Goal: Task Accomplishment & Management: Use online tool/utility

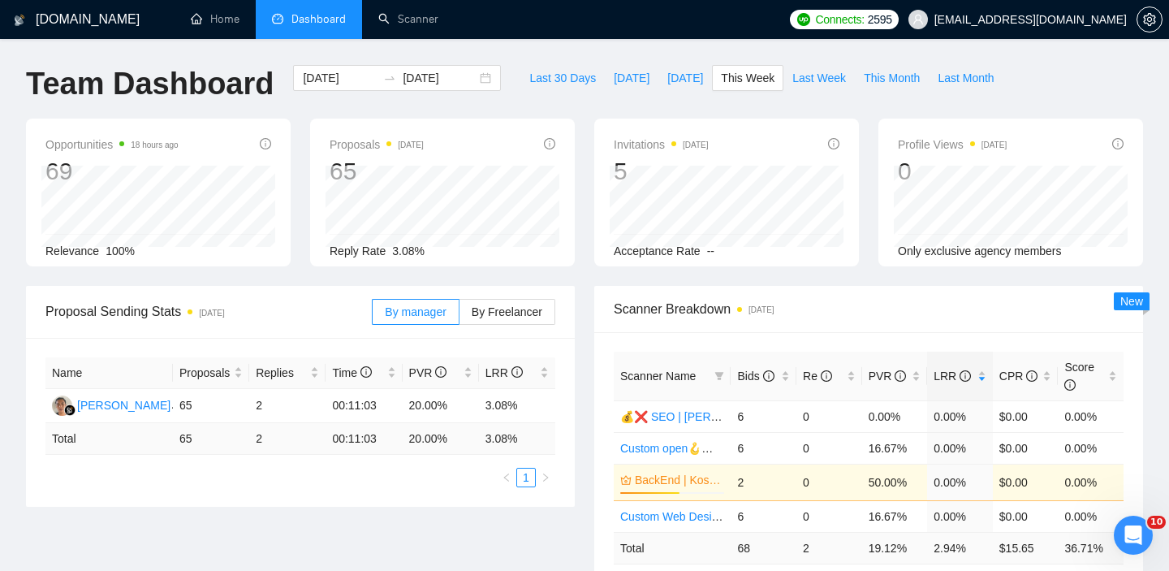
click at [318, 31] on li "Dashboard" at bounding box center [309, 19] width 106 height 39
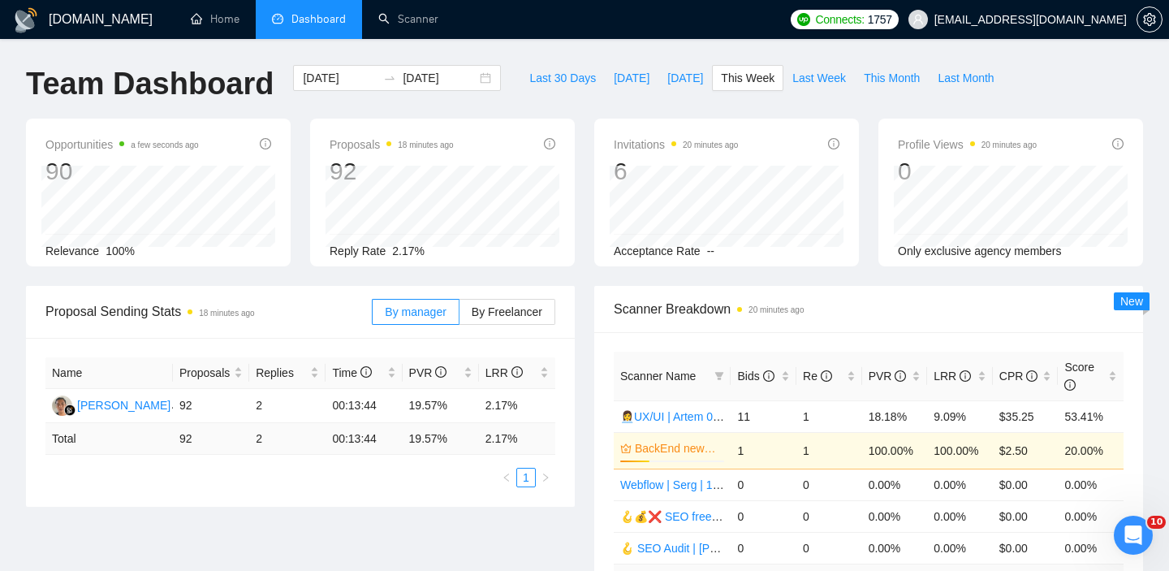
scroll to position [265, 0]
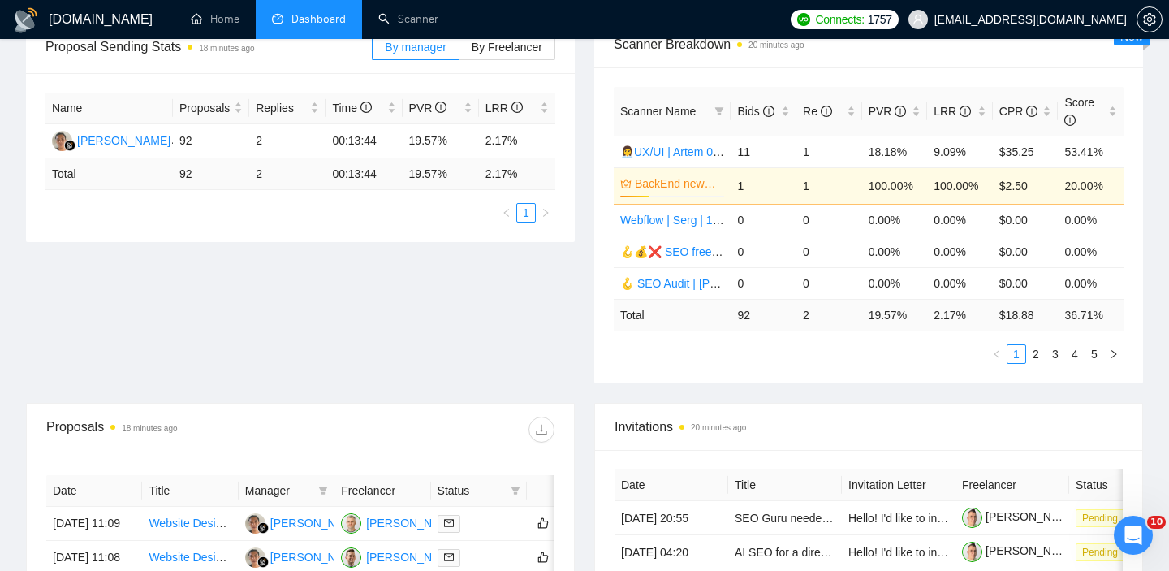
click at [847, 404] on div "Invitations 20 minutes ago" at bounding box center [869, 427] width 508 height 46
click at [979, 116] on div "LRR" at bounding box center [960, 111] width 53 height 18
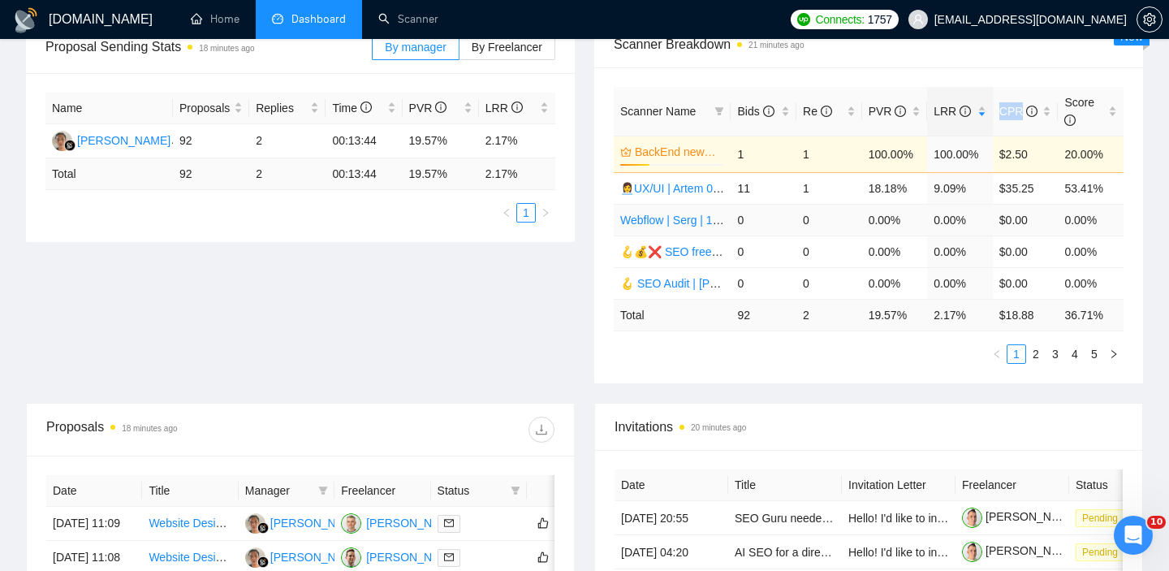
scroll to position [270, 0]
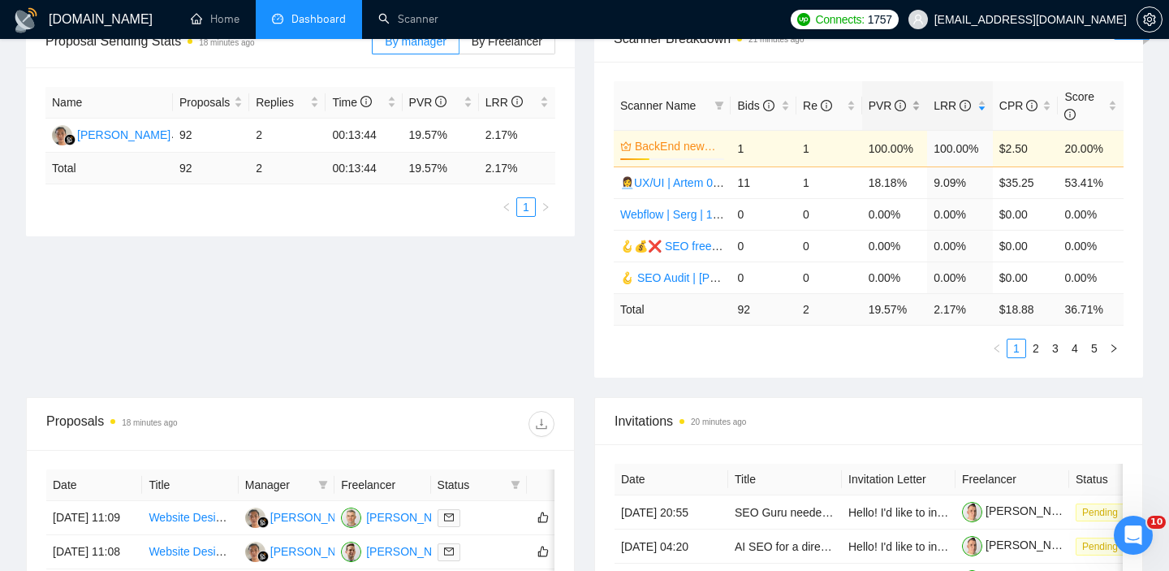
click at [921, 109] on div "PVR" at bounding box center [895, 106] width 53 height 18
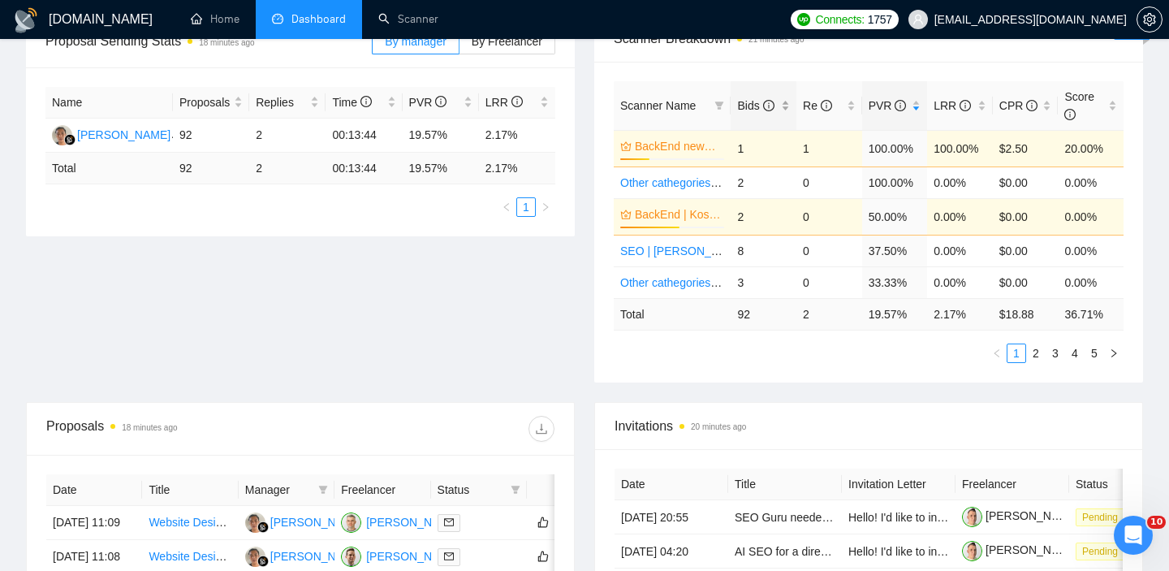
click at [788, 110] on div "Bids" at bounding box center [763, 106] width 53 height 18
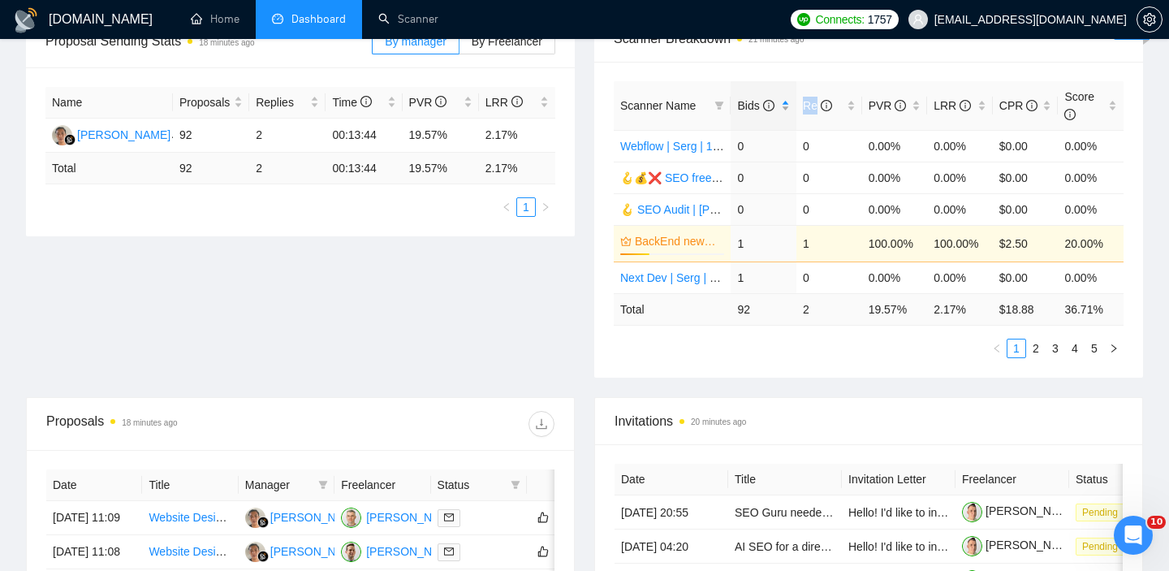
click at [788, 110] on div "Bids" at bounding box center [763, 106] width 53 height 18
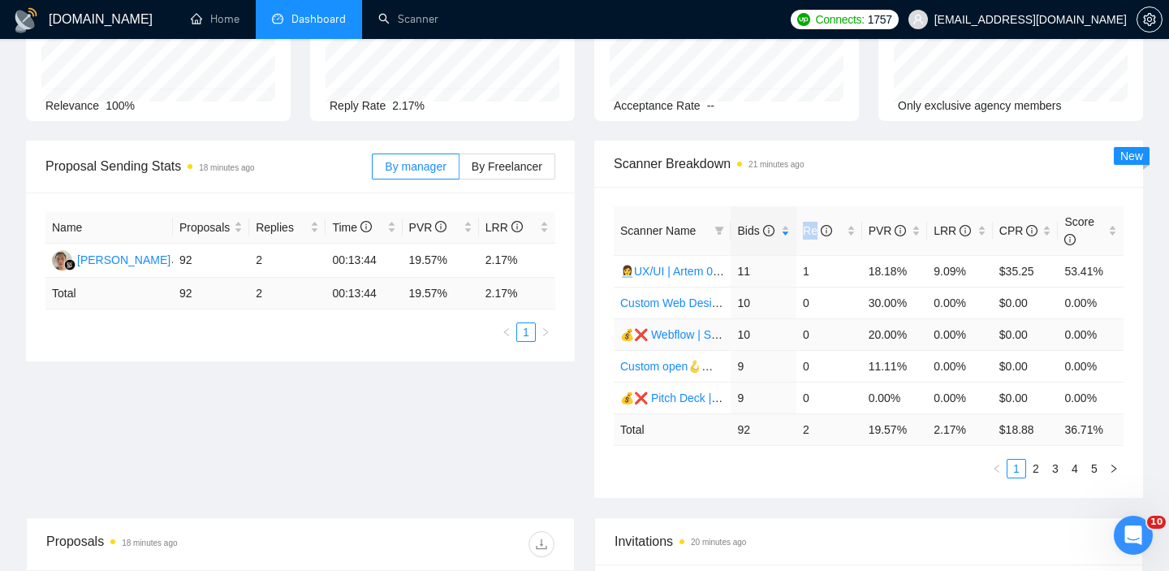
scroll to position [149, 0]
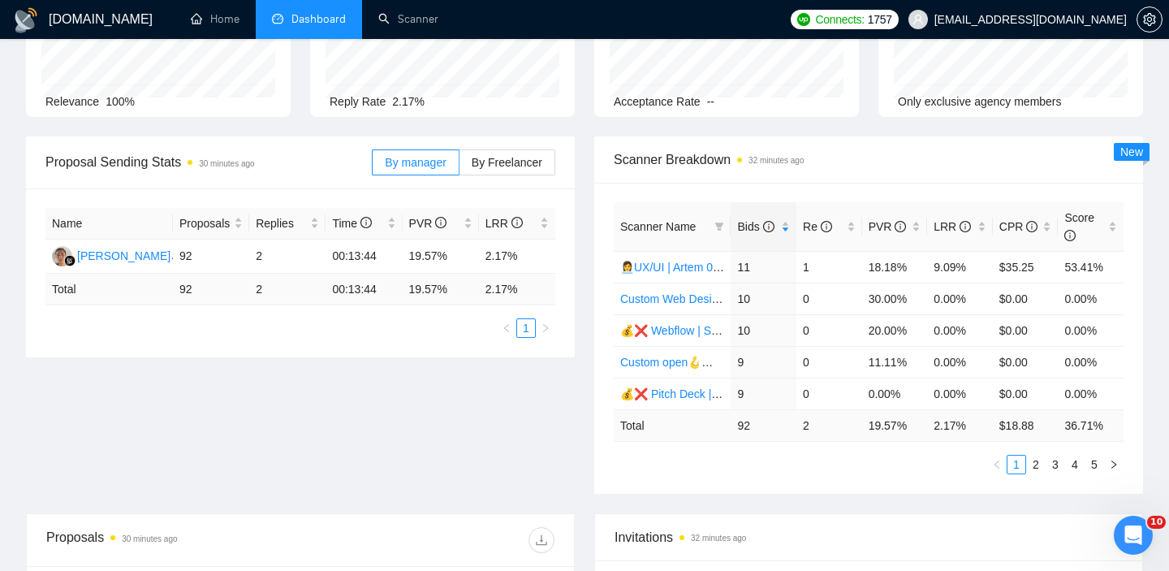
click at [792, 478] on div "Scanner Name Bids Re PVR LRR CPR Score 👩‍💼UX/UI | Artem 06/05 changed start 11 …" at bounding box center [868, 338] width 549 height 311
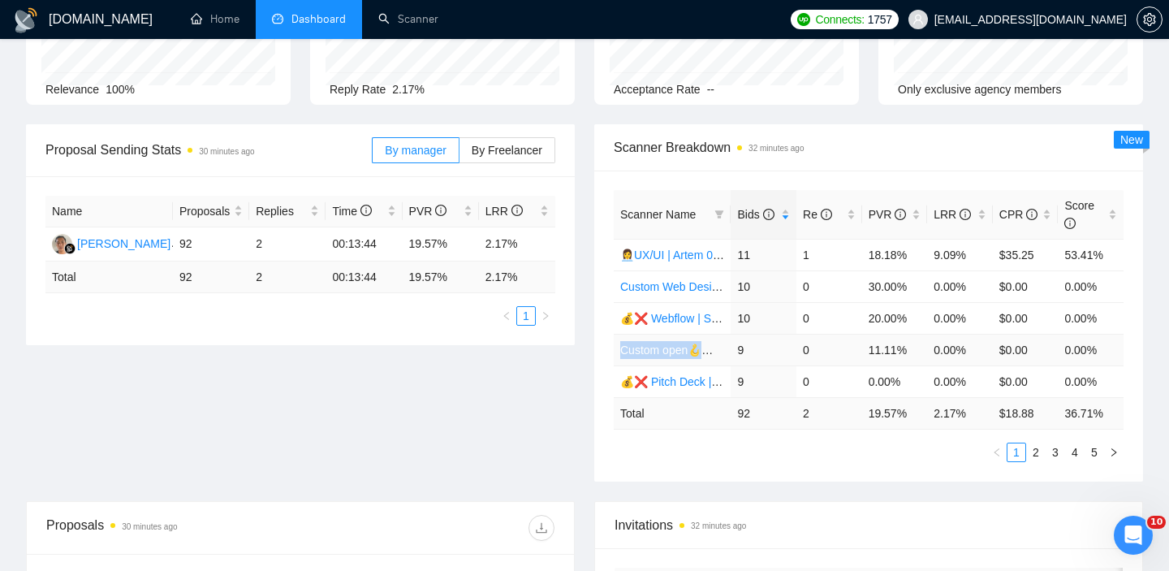
scroll to position [165, 0]
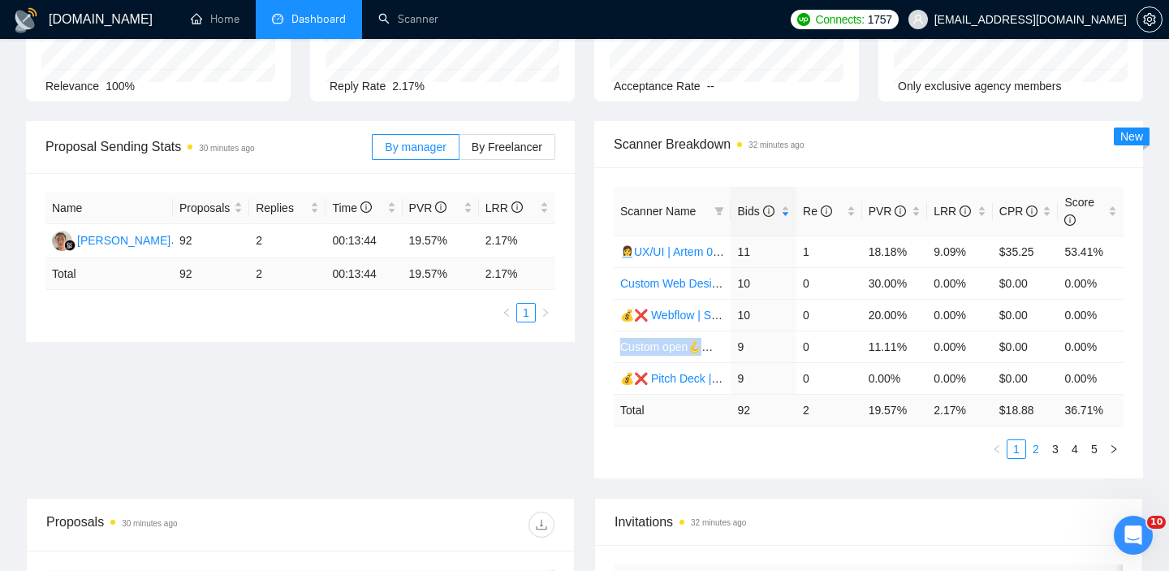
click at [1038, 451] on link "2" at bounding box center [1036, 449] width 18 height 18
click at [1013, 456] on link "1" at bounding box center [1017, 449] width 18 height 18
click at [1043, 453] on link "2" at bounding box center [1036, 449] width 18 height 18
click at [365, 386] on div "Proposal Sending Stats 34 minutes ago By manager By Freelancer Name Proposals R…" at bounding box center [584, 309] width 1137 height 377
click at [748, 10] on ul "Home Dashboard Scanner" at bounding box center [476, 19] width 614 height 39
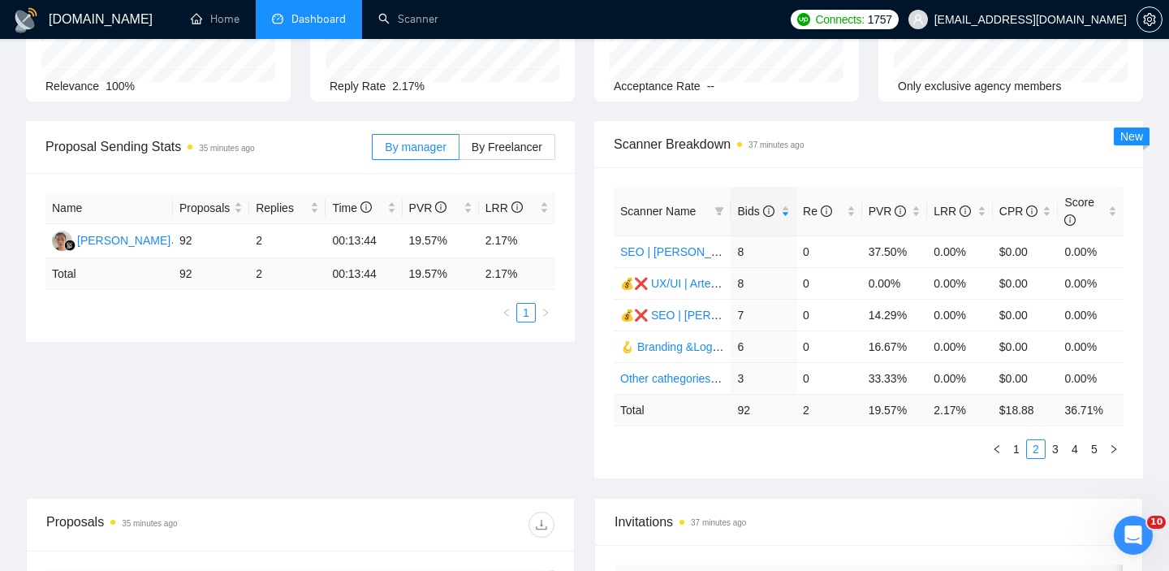
click at [593, 16] on ul "Home Dashboard Scanner" at bounding box center [476, 19] width 614 height 39
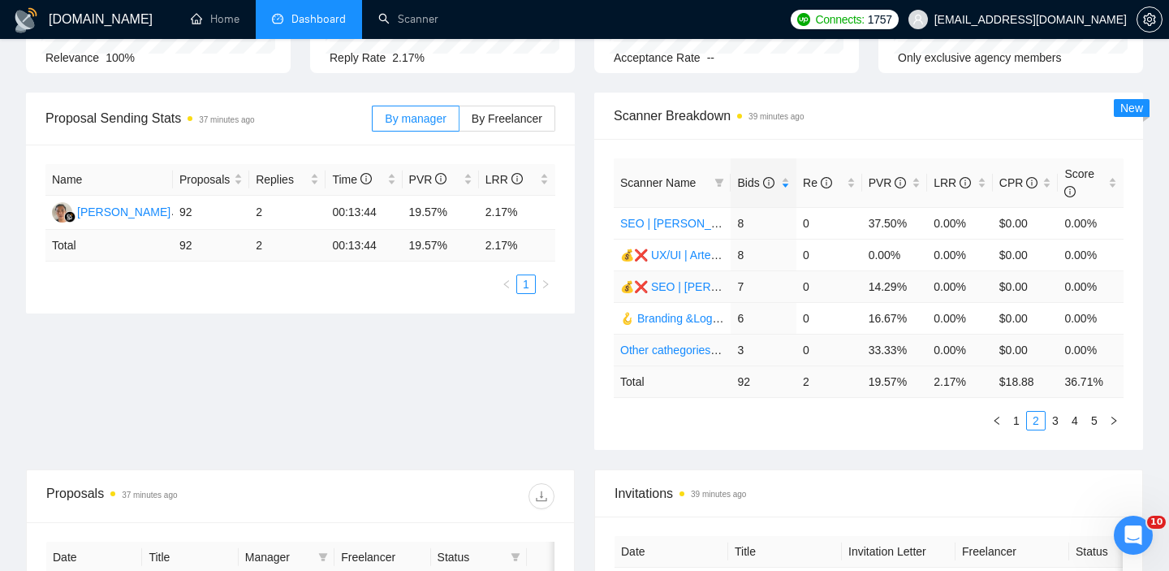
scroll to position [210, 0]
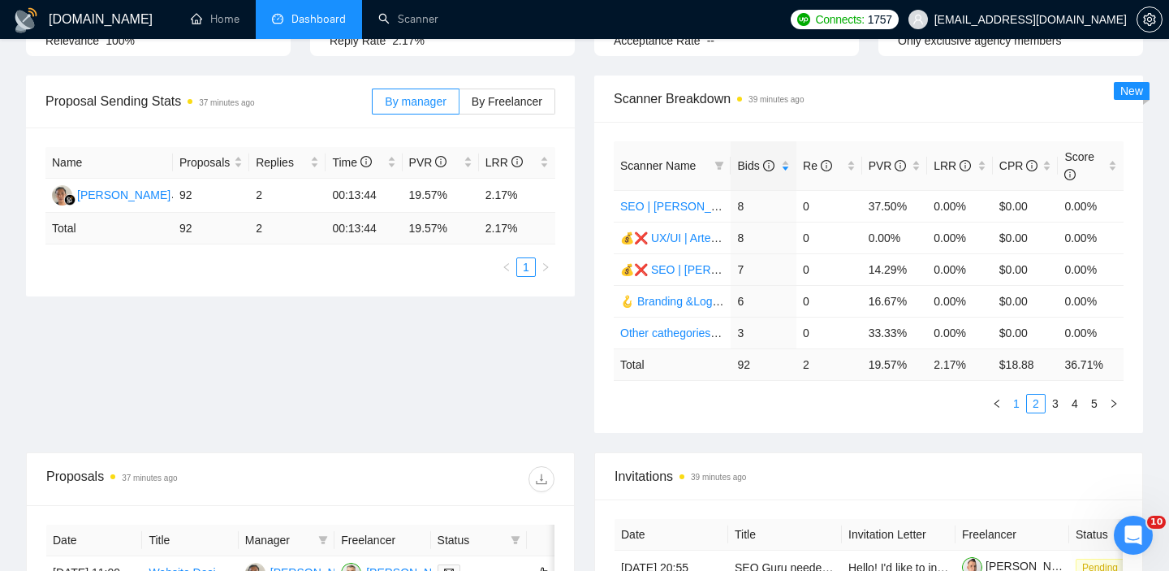
click at [1021, 404] on link "1" at bounding box center [1017, 404] width 18 height 18
click at [930, 410] on ul "1 2 3 4 5" at bounding box center [869, 403] width 510 height 19
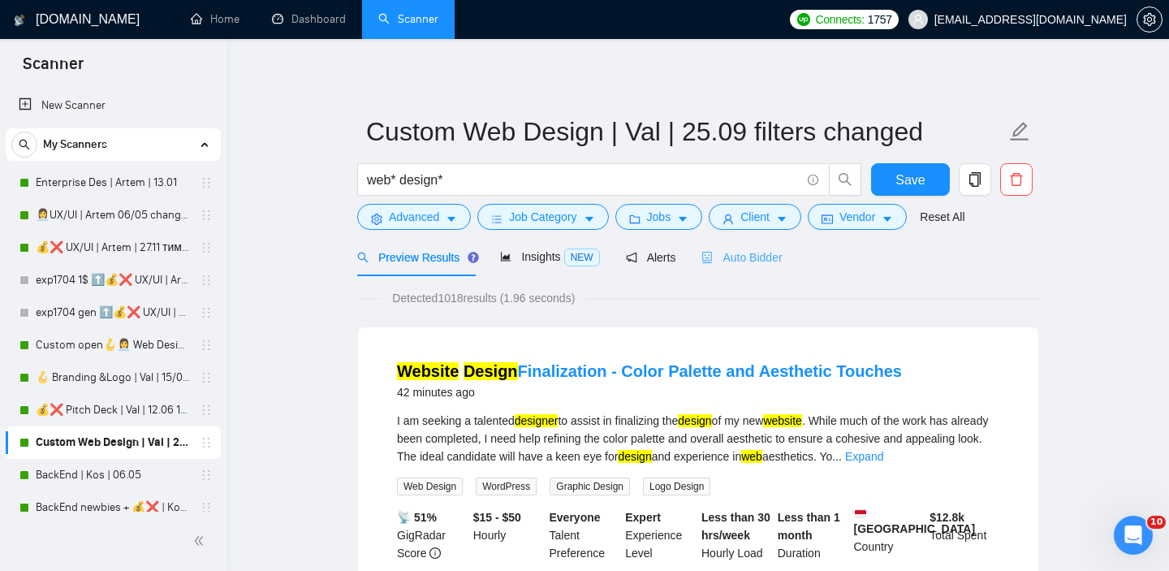
click at [741, 266] on div "Auto Bidder" at bounding box center [742, 257] width 80 height 38
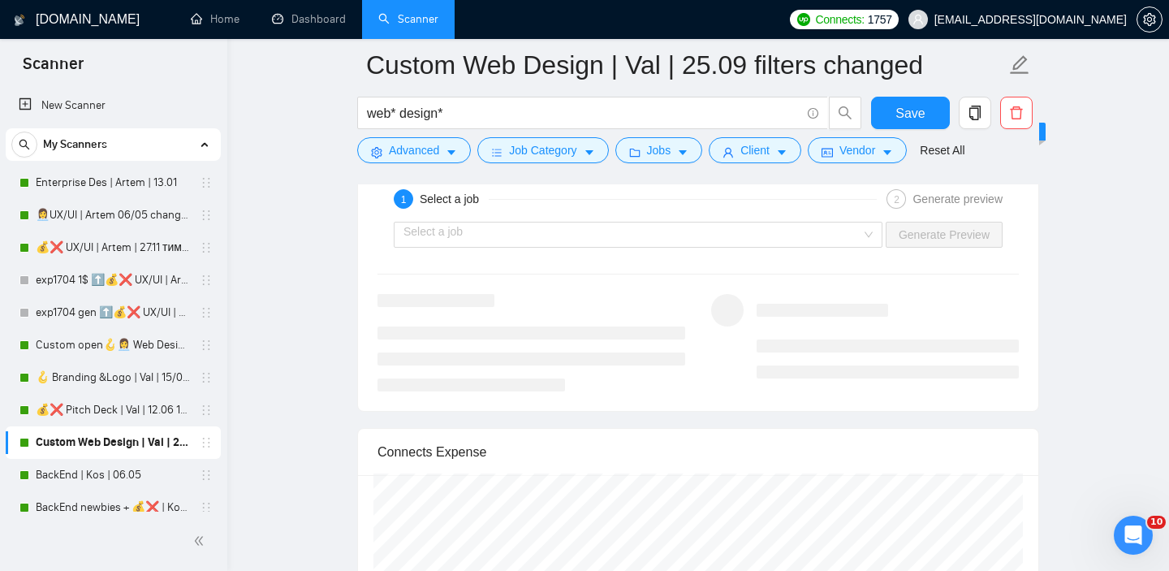
scroll to position [2887, 0]
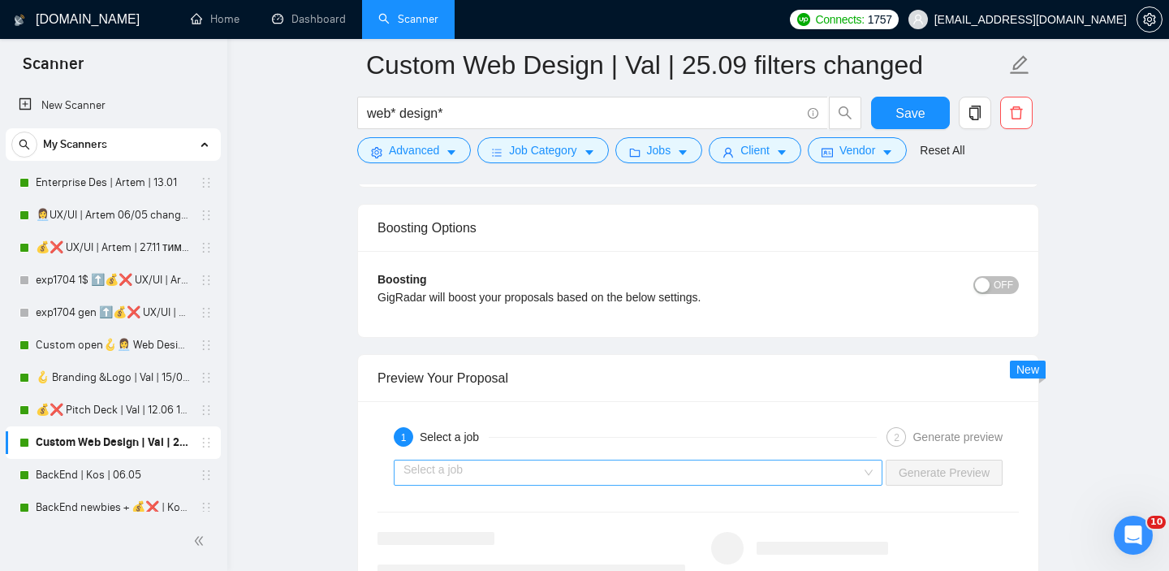
click at [646, 481] on input "search" at bounding box center [633, 472] width 458 height 24
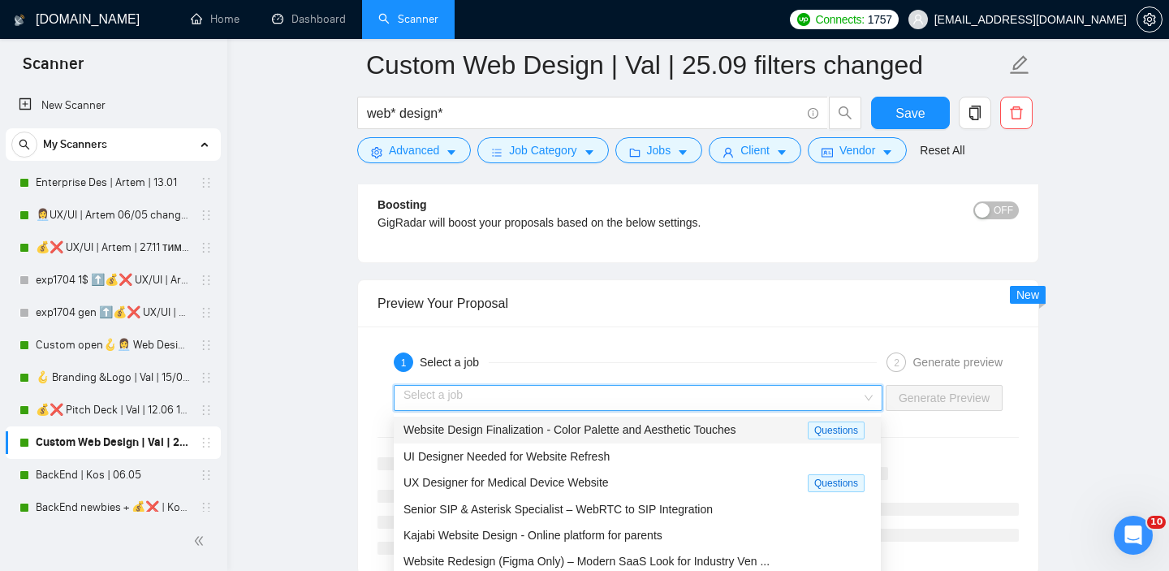
scroll to position [3047, 0]
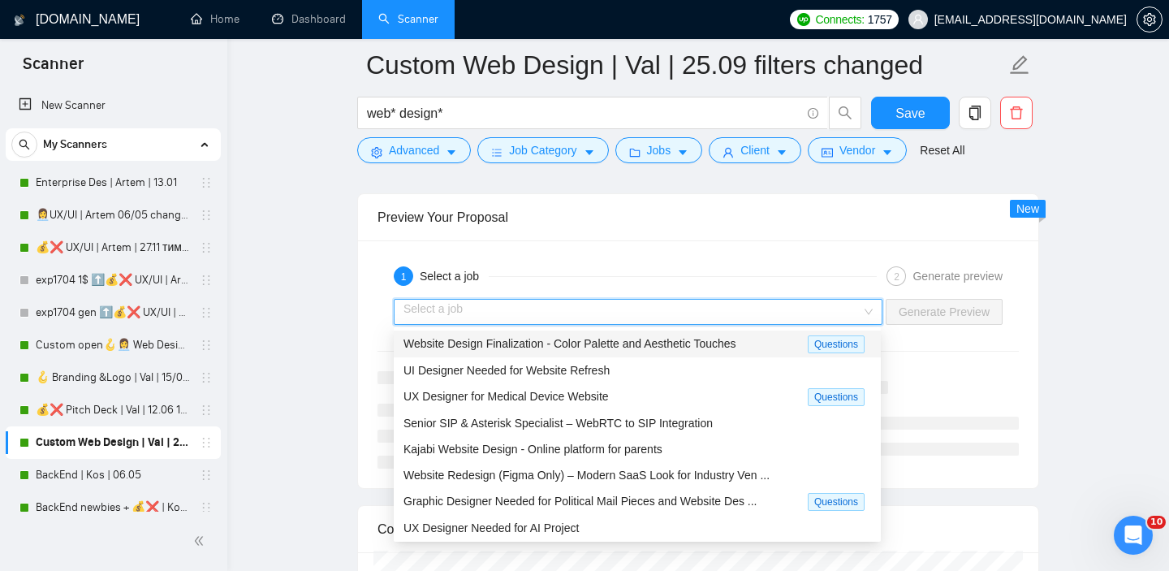
click at [647, 346] on span "Website Design Finalization - Color Palette and Aesthetic Touches" at bounding box center [570, 343] width 333 height 13
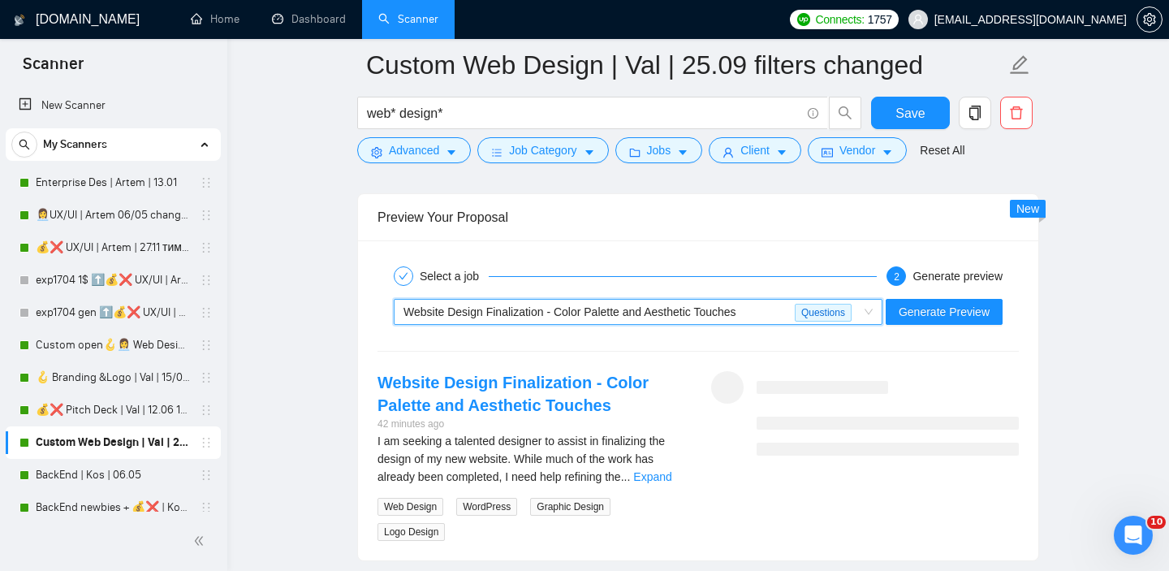
click at [716, 317] on span "Website Design Finalization - Color Palette and Aesthetic Touches" at bounding box center [570, 311] width 333 height 13
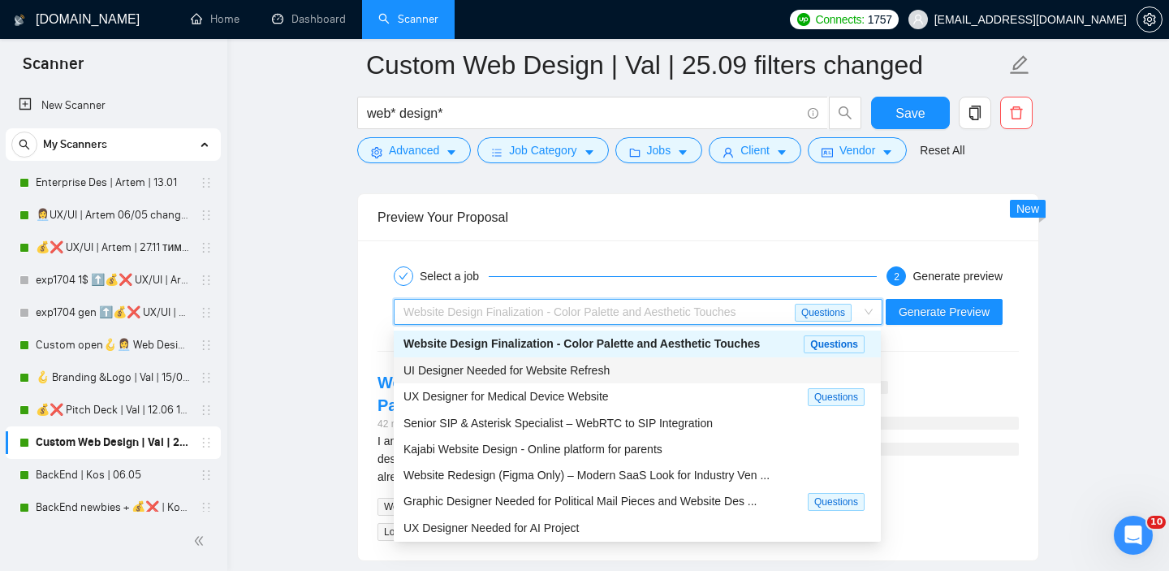
click at [658, 365] on div "UI Designer Needed for Website Refresh" at bounding box center [638, 370] width 468 height 18
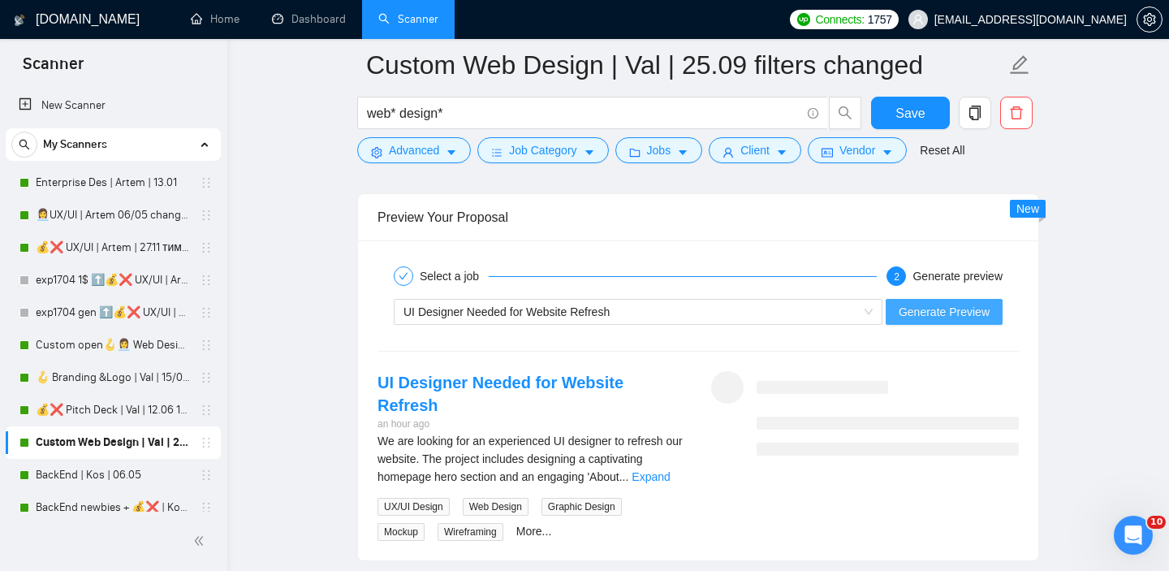
click at [972, 307] on span "Generate Preview" at bounding box center [944, 312] width 91 height 18
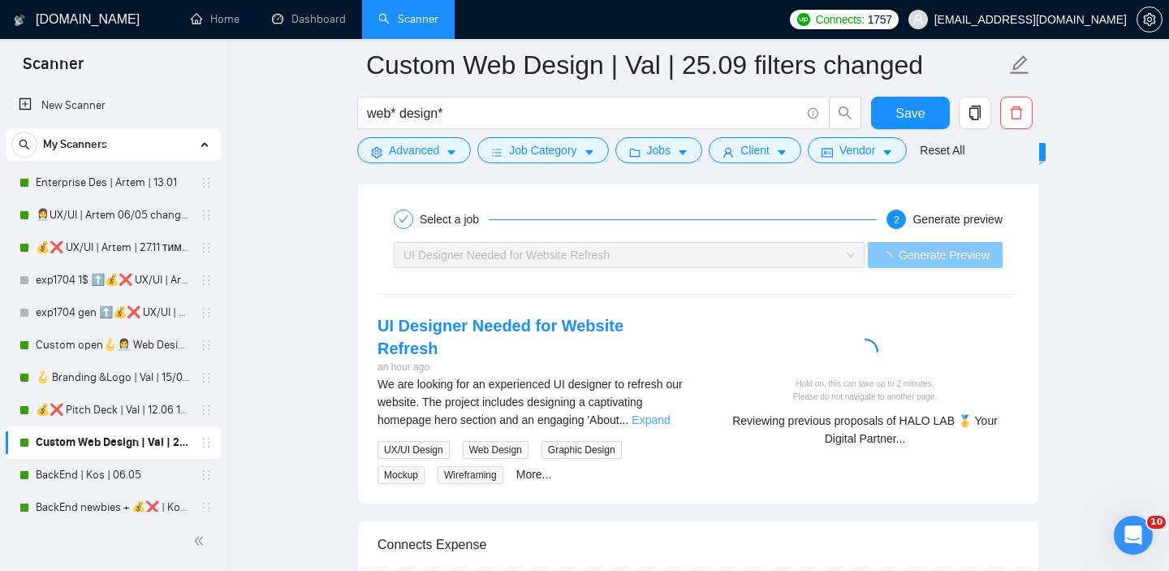
scroll to position [3109, 0]
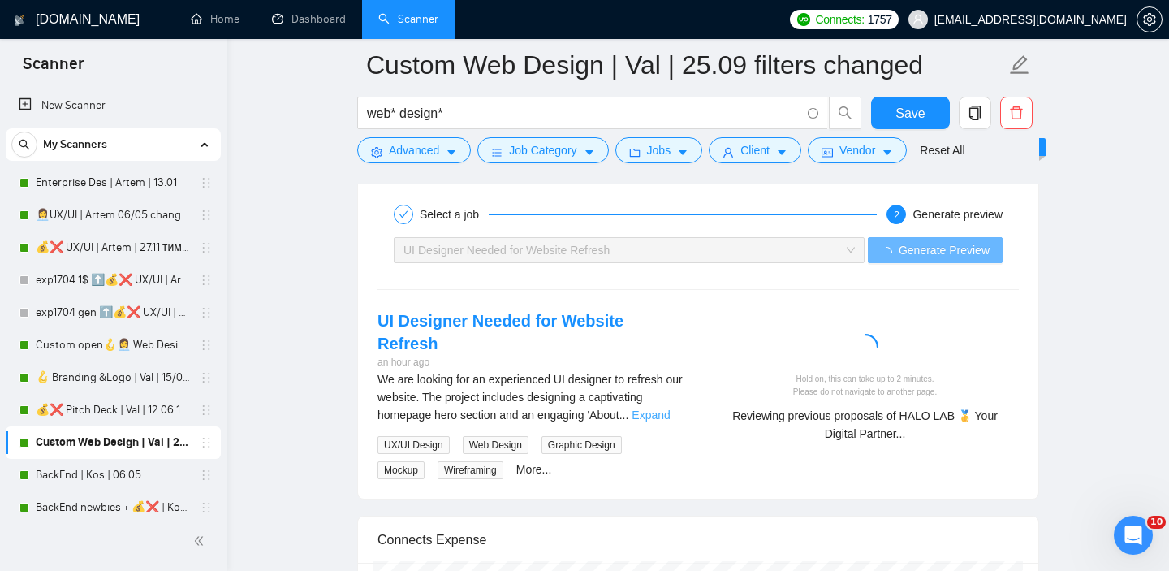
click at [661, 408] on link "Expand" at bounding box center [651, 414] width 38 height 13
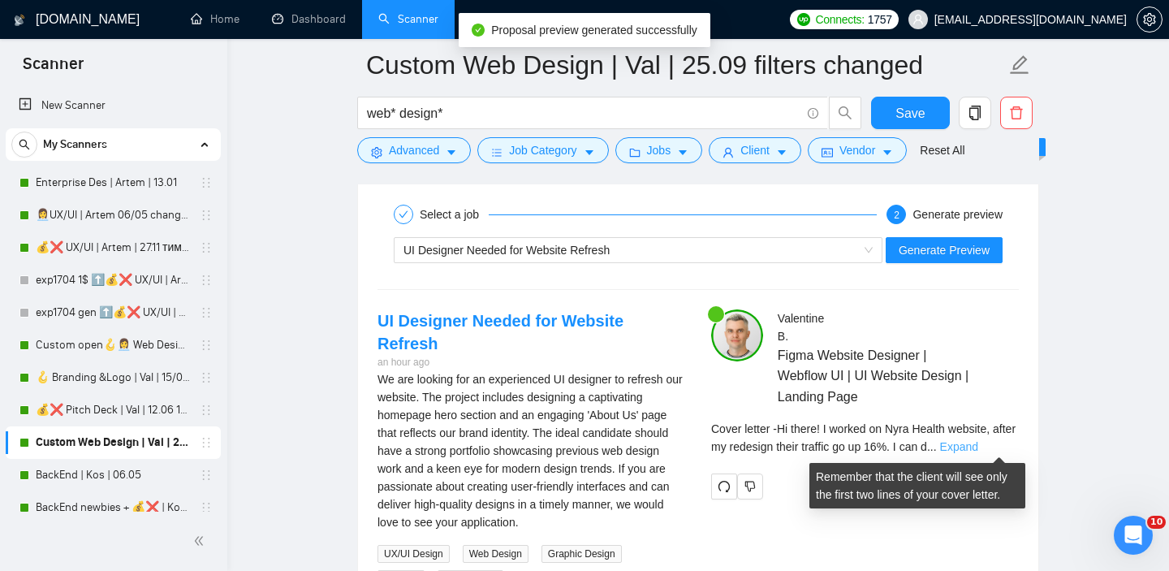
click at [978, 443] on link "Expand" at bounding box center [959, 446] width 38 height 13
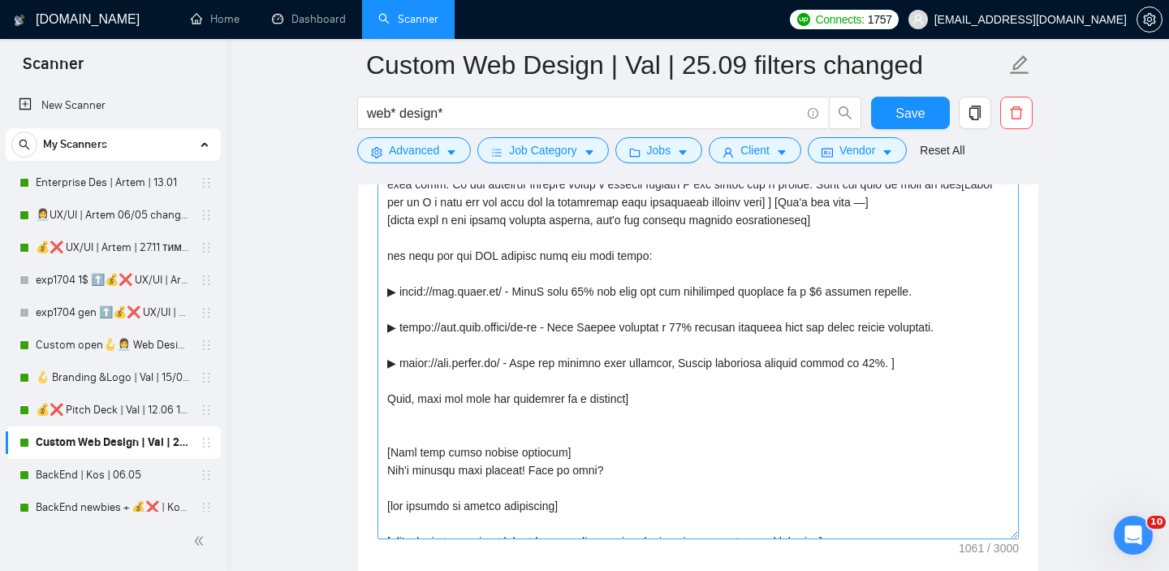
scroll to position [0, 0]
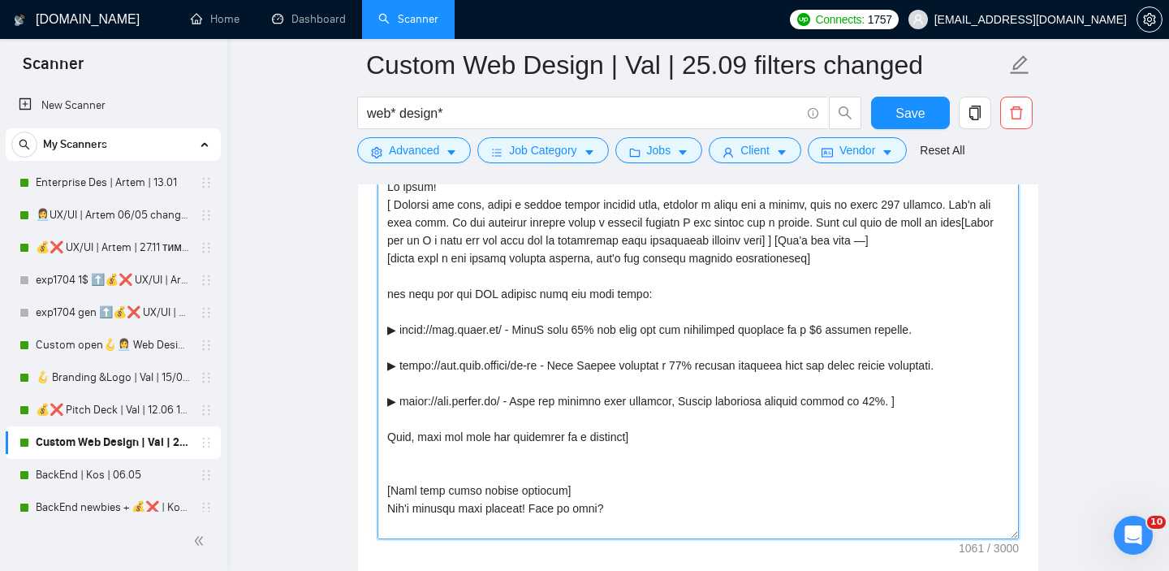
click at [525, 493] on textarea "Cover letter template:" at bounding box center [698, 356] width 641 height 365
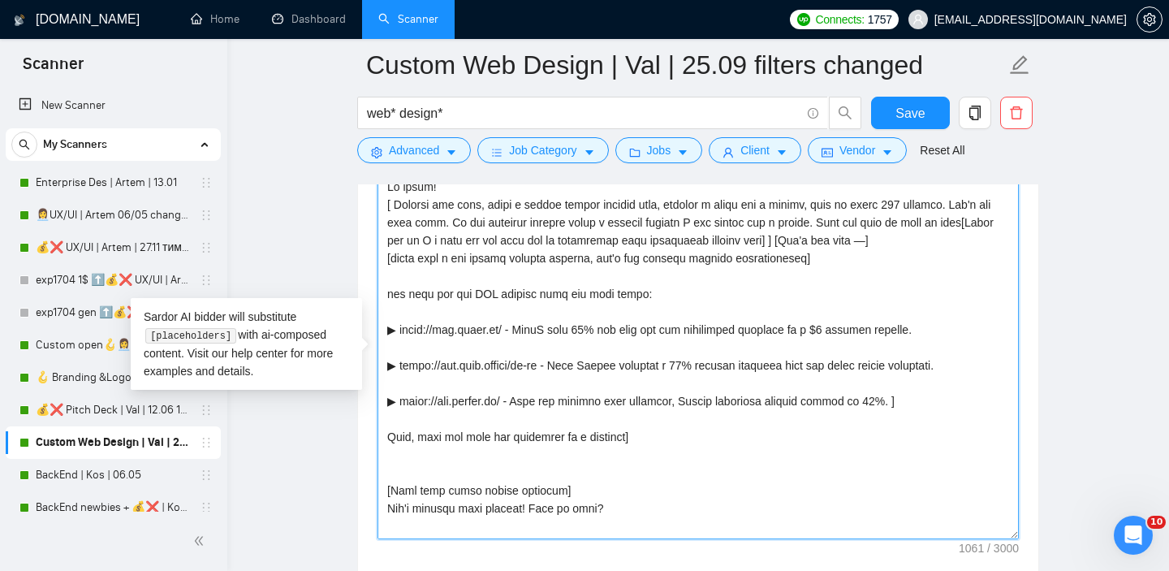
click at [525, 493] on textarea "Cover letter template:" at bounding box center [698, 356] width 641 height 365
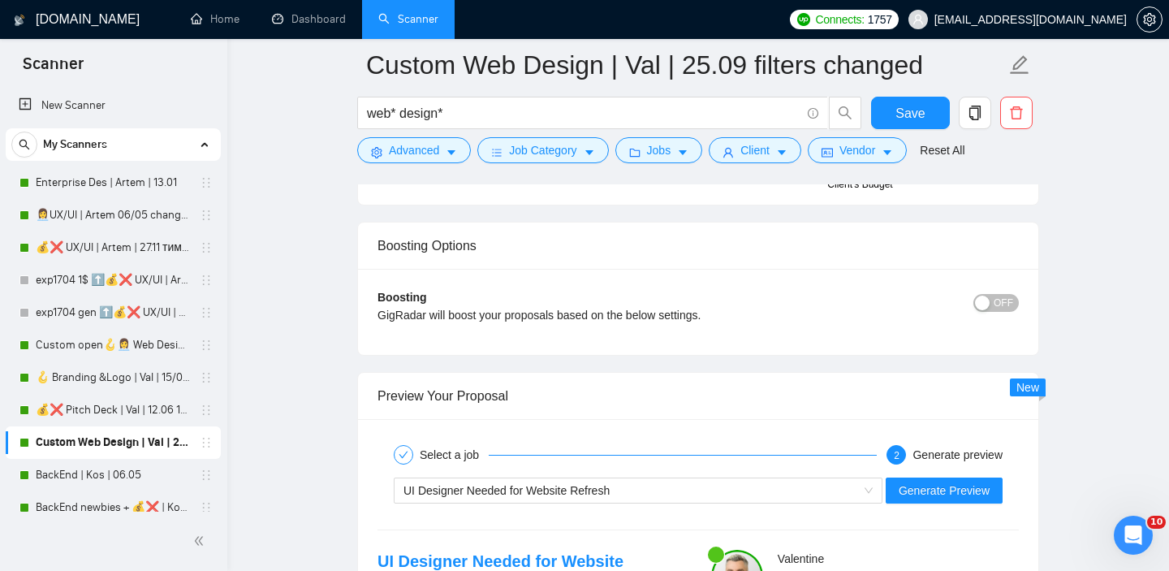
scroll to position [2932, 0]
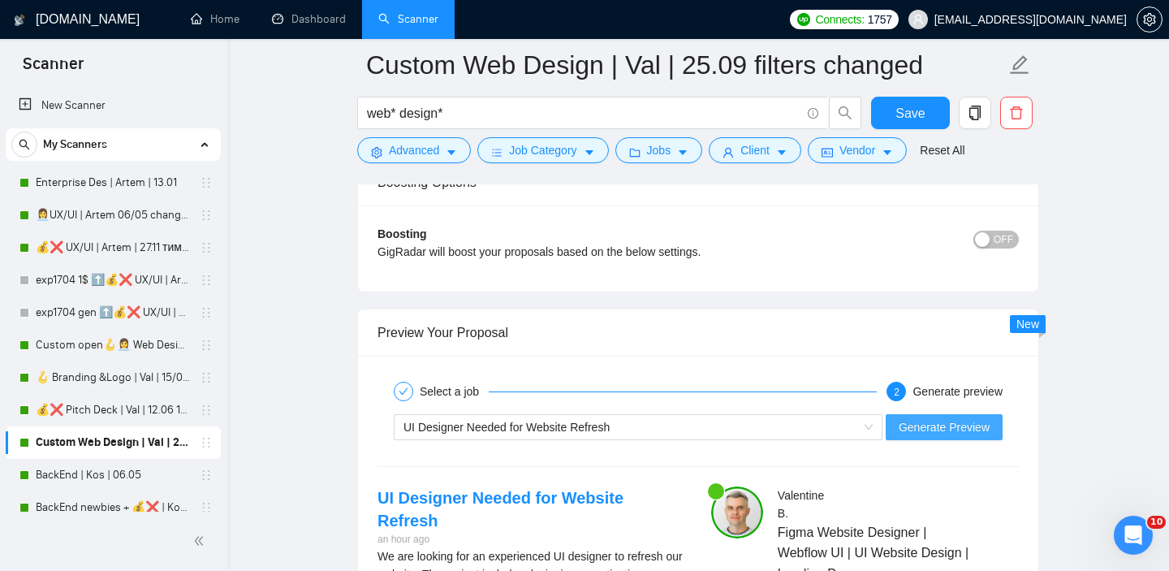
click at [913, 436] on button "Generate Preview" at bounding box center [944, 427] width 117 height 26
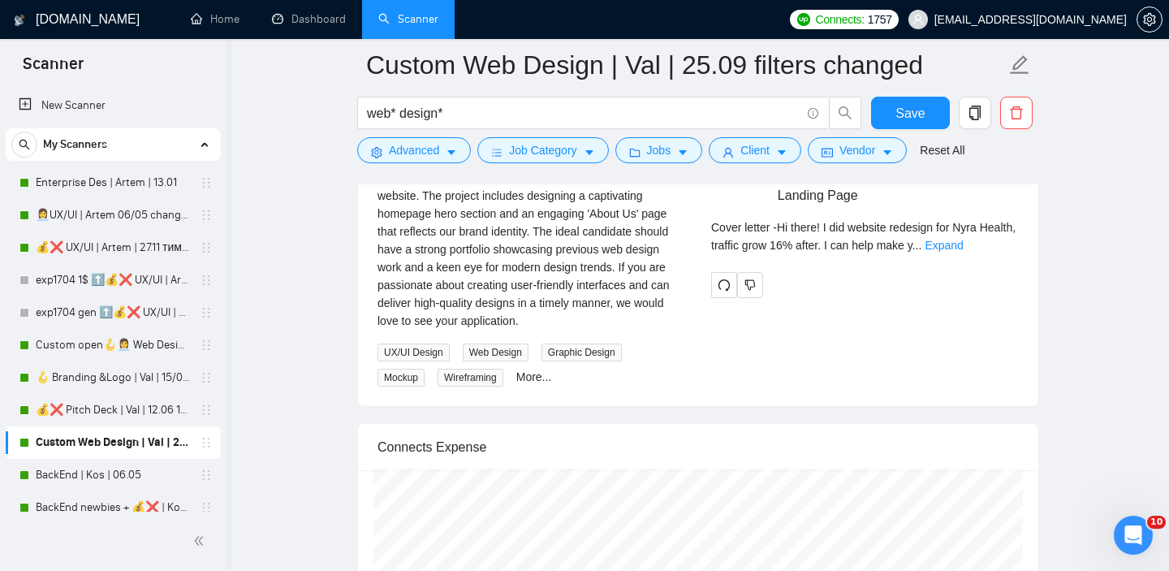
scroll to position [3262, 0]
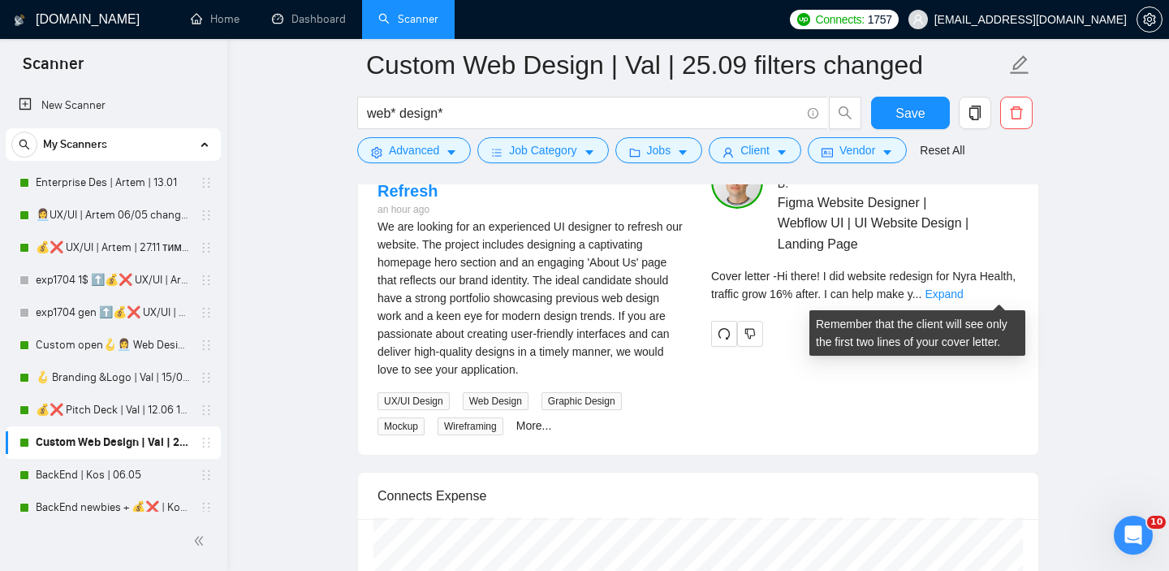
click at [973, 296] on div "Cover letter - Hi there! I did website redesign for Nyra Health, traffic grow 1…" at bounding box center [865, 285] width 308 height 36
click at [963, 293] on link "Expand" at bounding box center [944, 293] width 38 height 13
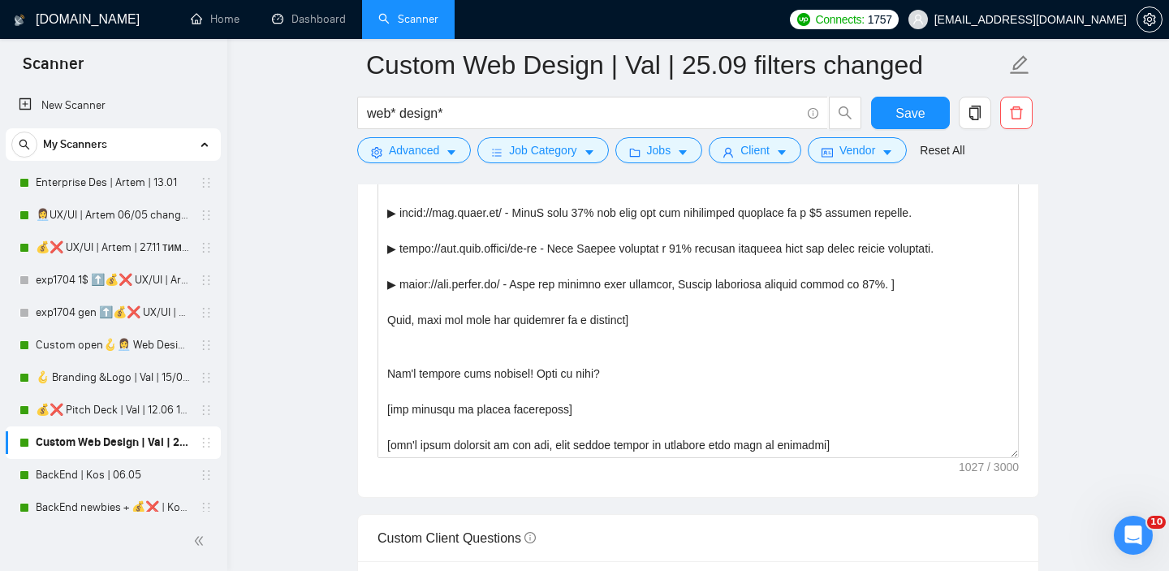
scroll to position [1927, 0]
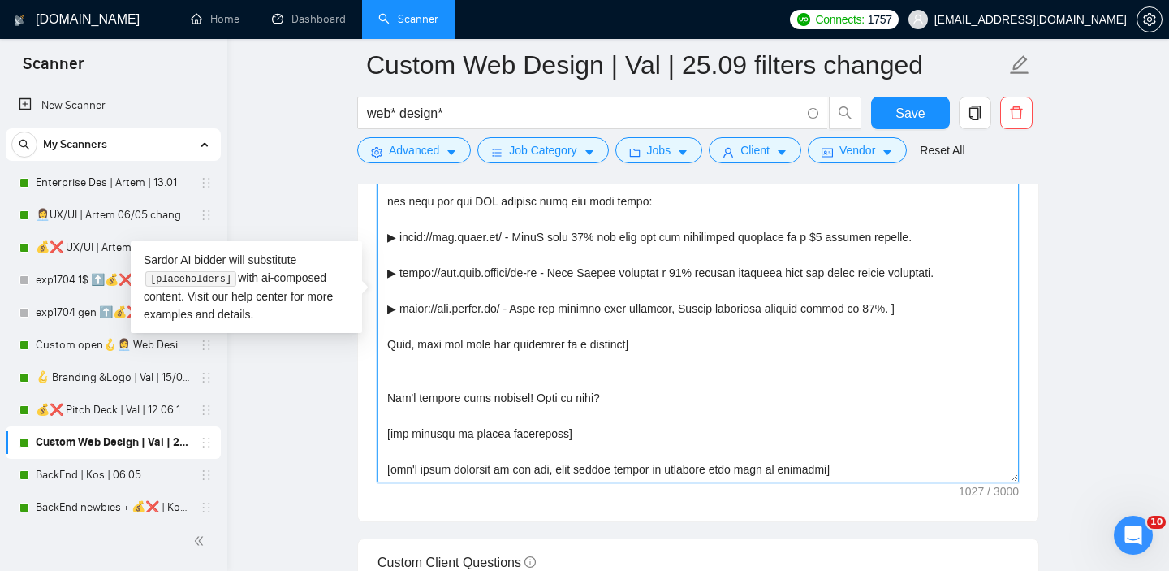
drag, startPoint x: 424, startPoint y: 344, endPoint x: 389, endPoint y: 344, distance: 34.9
click at [389, 344] on textarea "Cover letter template:" at bounding box center [698, 299] width 641 height 365
click at [611, 348] on textarea "Cover letter template:" at bounding box center [698, 299] width 641 height 365
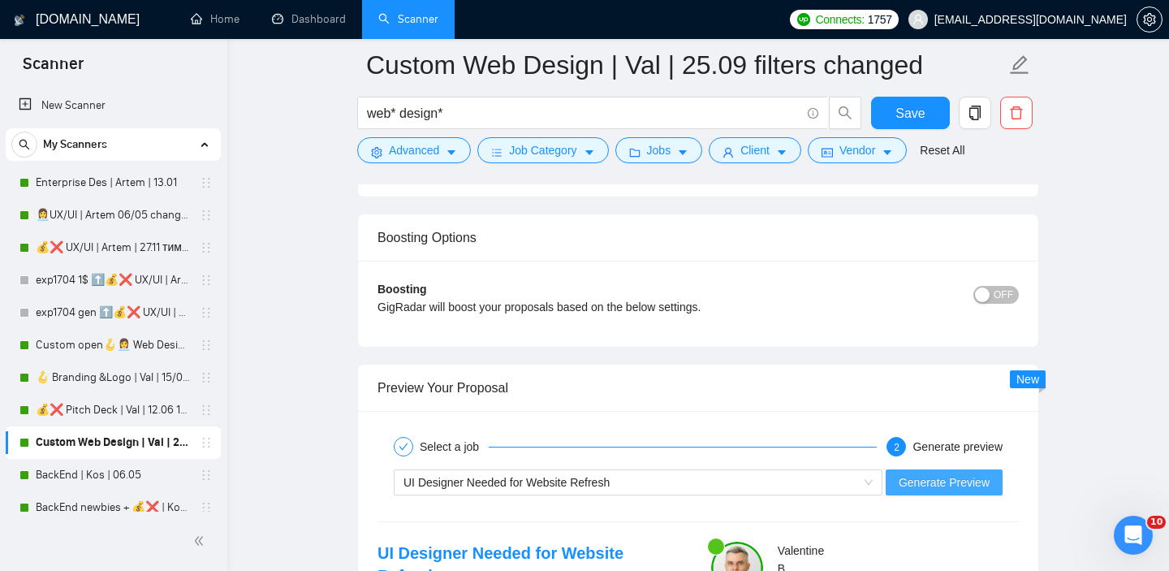
scroll to position [2980, 0]
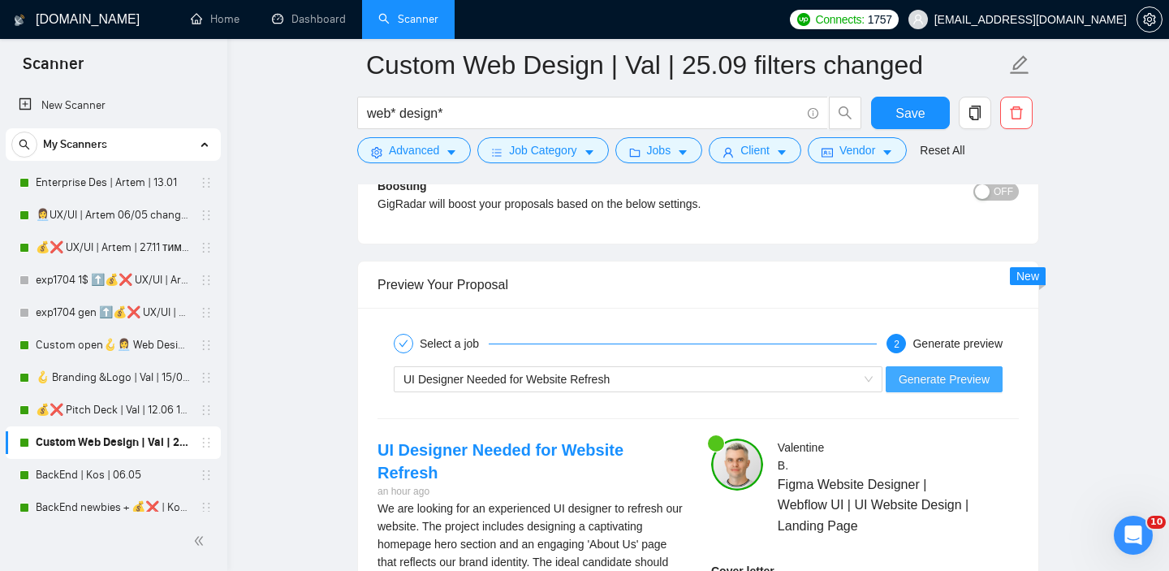
click at [927, 372] on span "Generate Preview" at bounding box center [944, 379] width 91 height 18
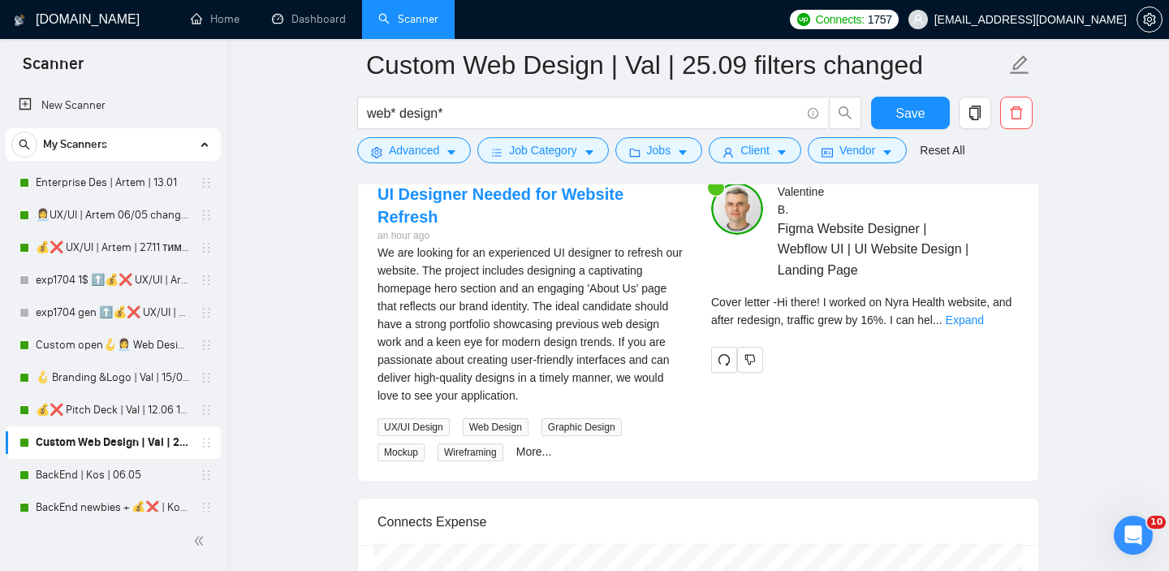
scroll to position [3254, 0]
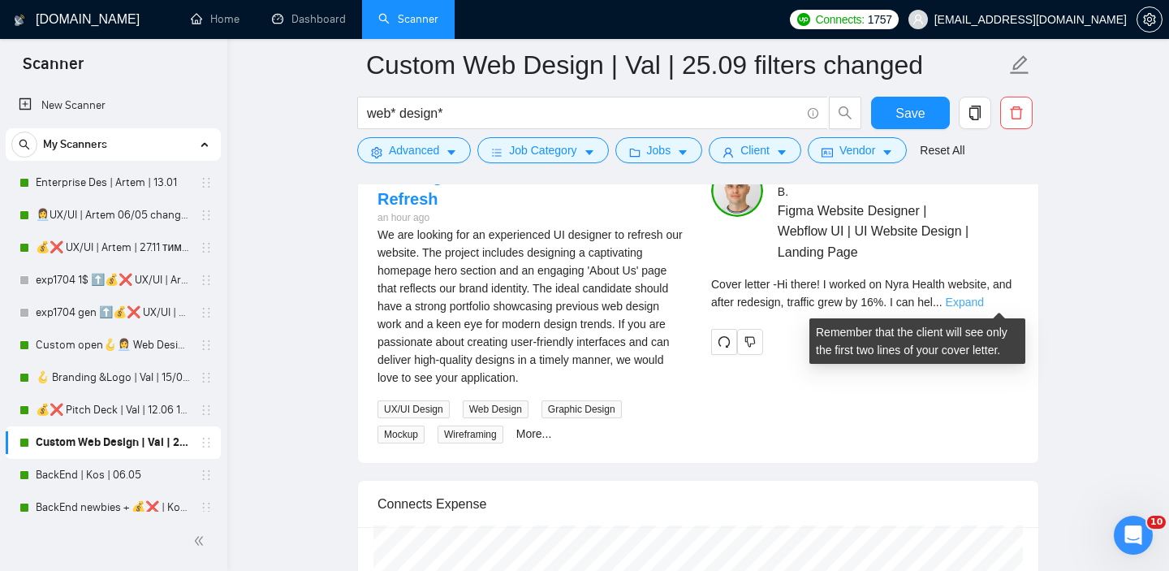
click at [984, 296] on link "Expand" at bounding box center [965, 302] width 38 height 13
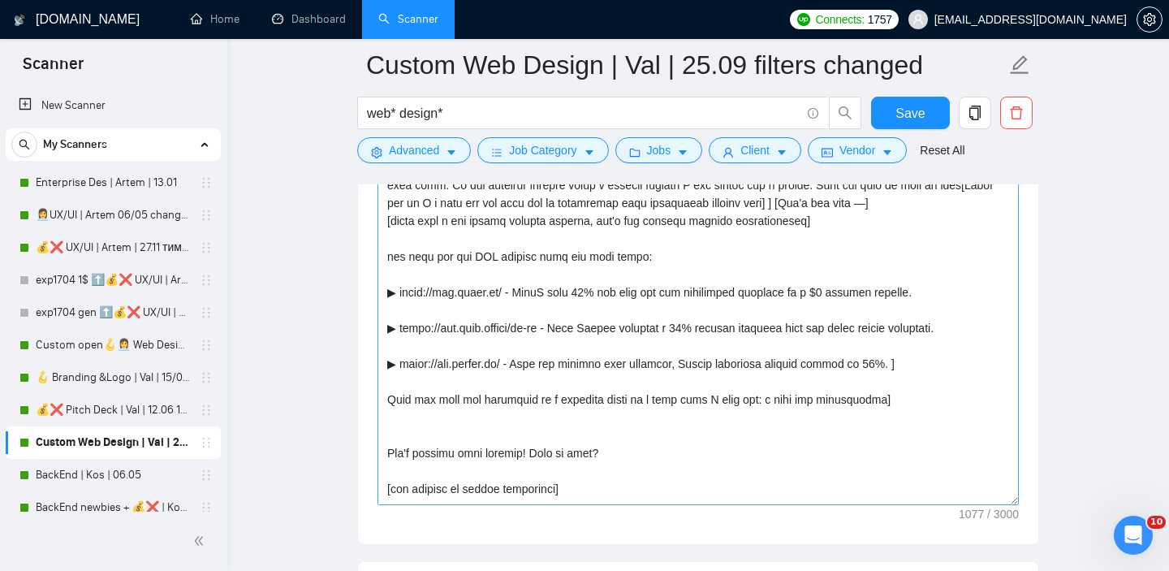
scroll to position [0, 0]
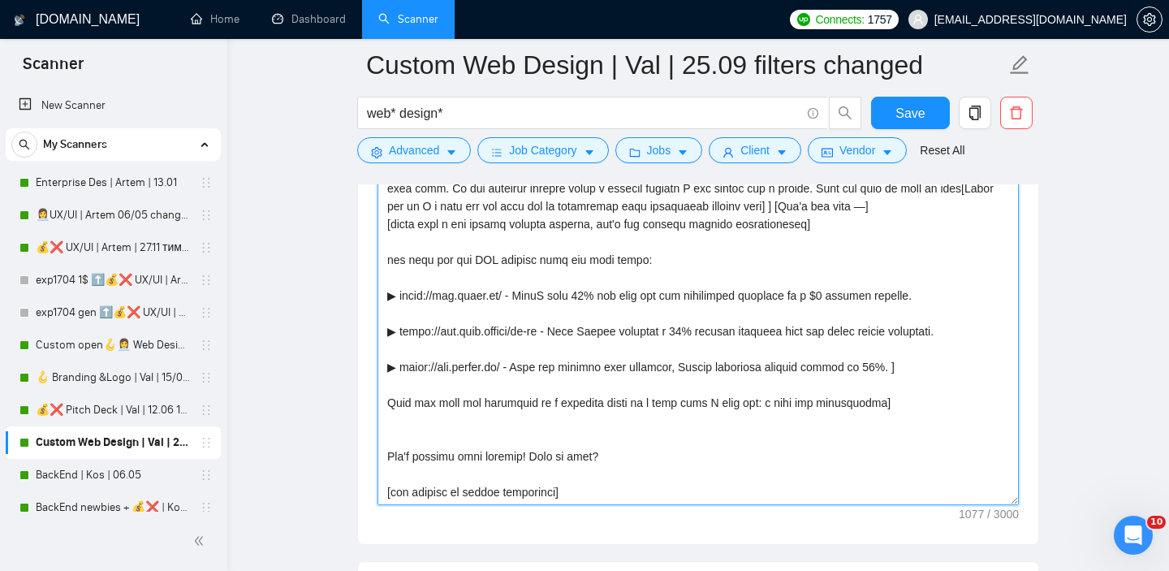
click at [501, 265] on textarea "Cover letter template:" at bounding box center [698, 322] width 641 height 365
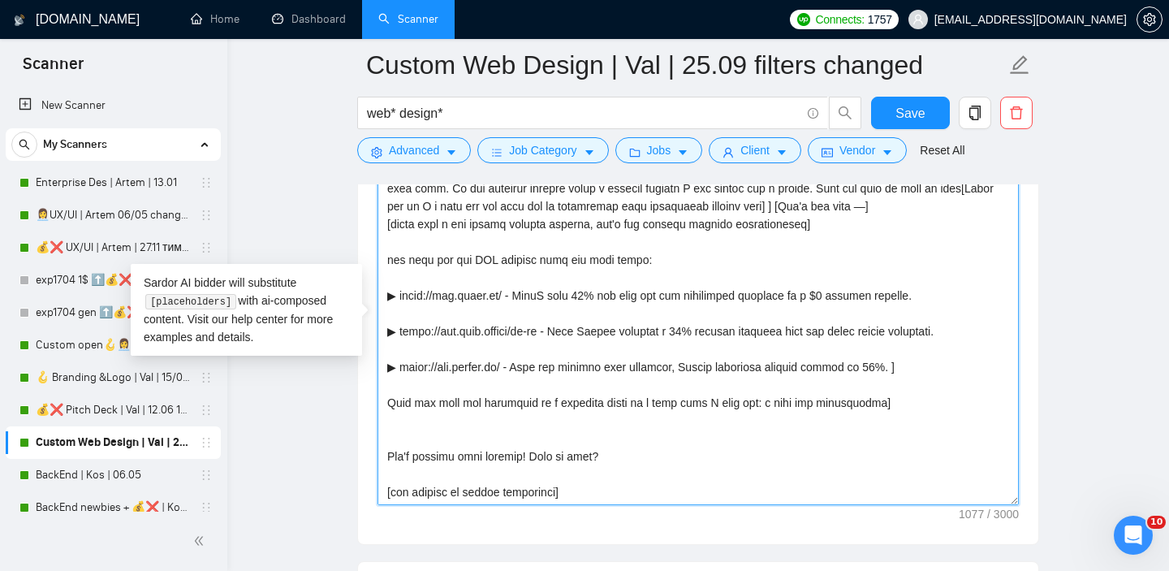
click at [552, 261] on textarea "Cover letter template:" at bounding box center [698, 322] width 641 height 365
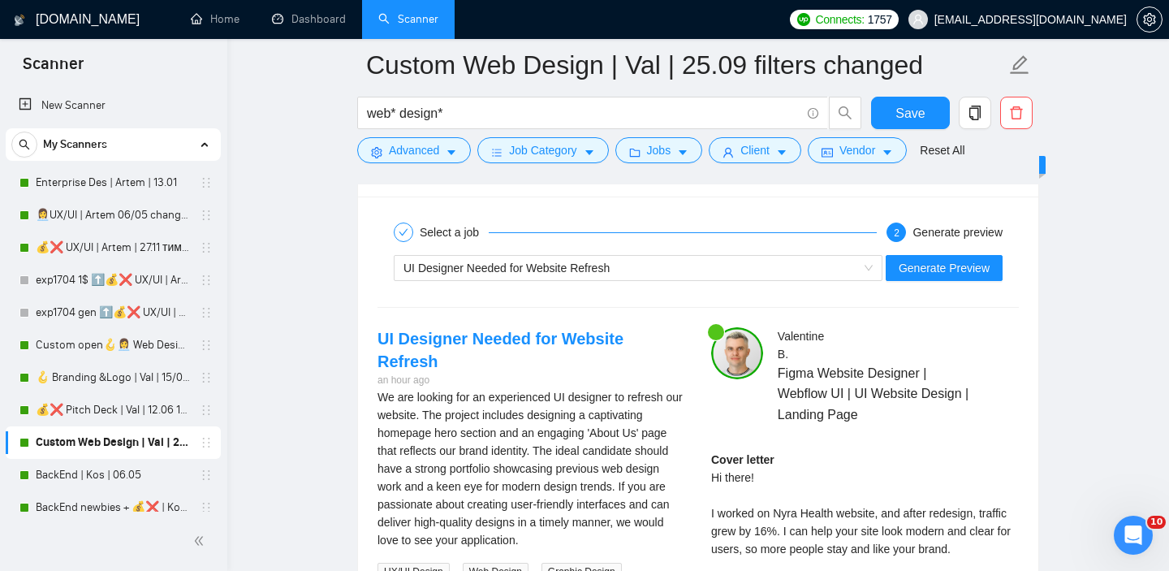
scroll to position [3036, 0]
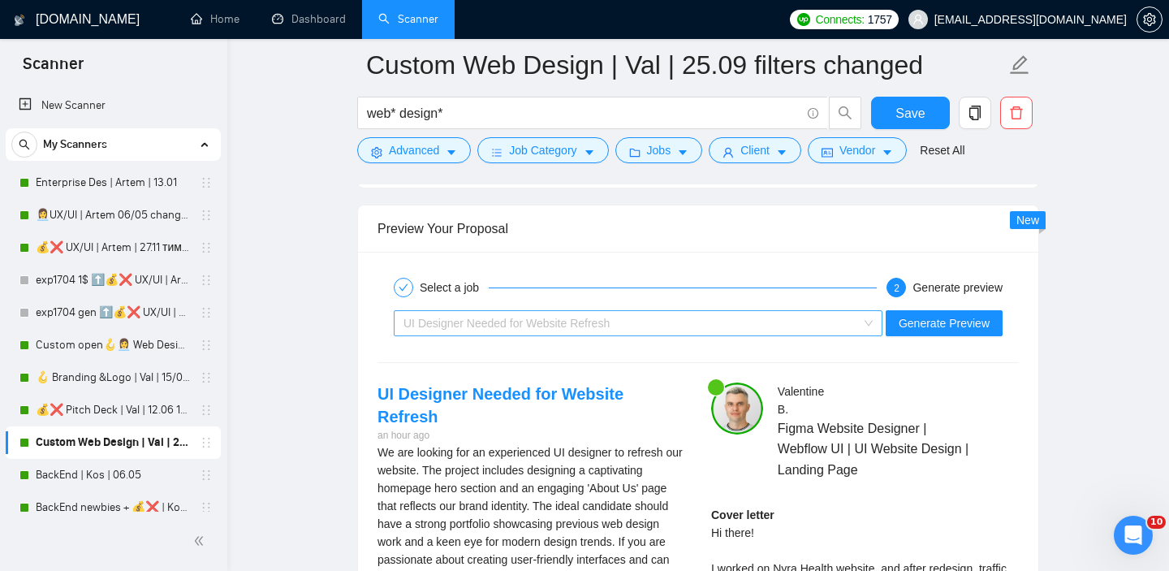
click at [593, 329] on span "UI Designer Needed for Website Refresh" at bounding box center [507, 323] width 206 height 13
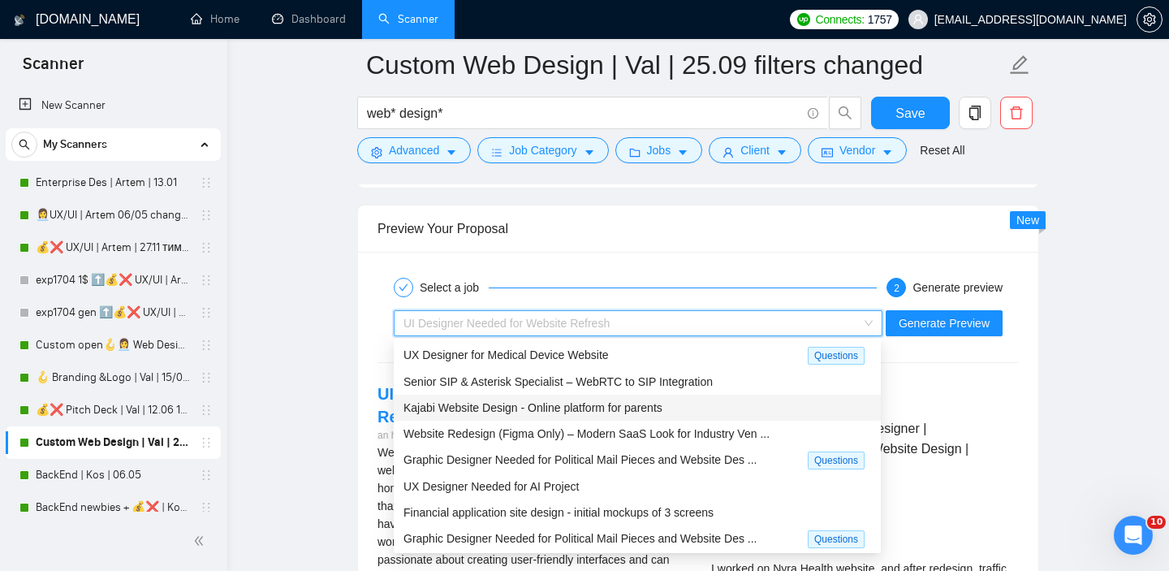
scroll to position [49, 0]
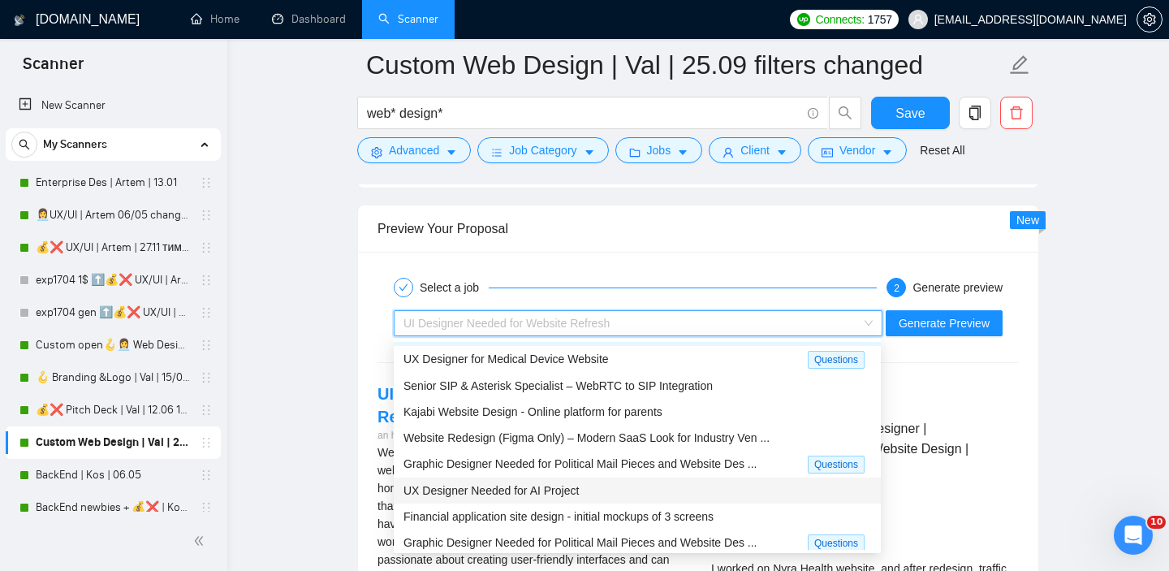
click at [516, 484] on span "UX Designer Needed for AI Project" at bounding box center [491, 490] width 175 height 13
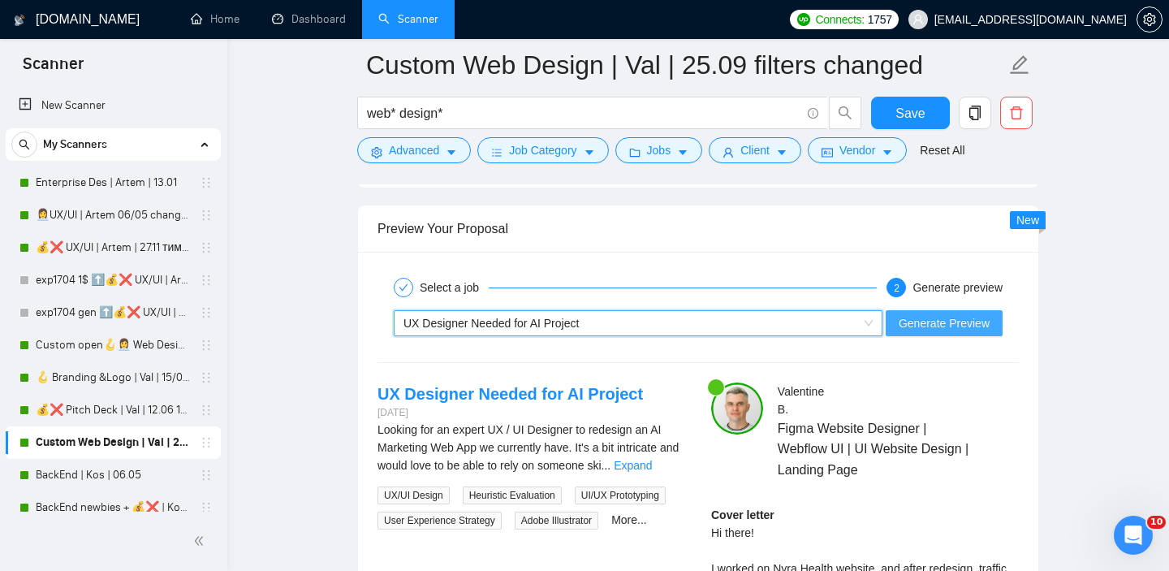
click at [970, 314] on span "Generate Preview" at bounding box center [944, 323] width 91 height 18
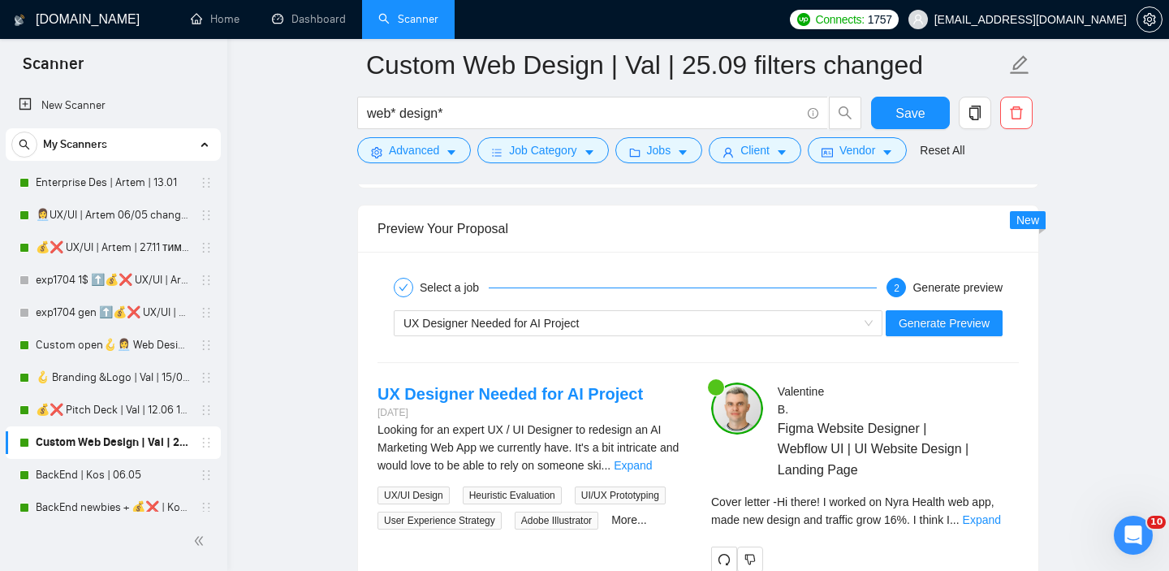
click at [995, 507] on span "Cover letter - Hi there! I worked on Nyra Health web app, made new design and t…" at bounding box center [852, 510] width 283 height 31
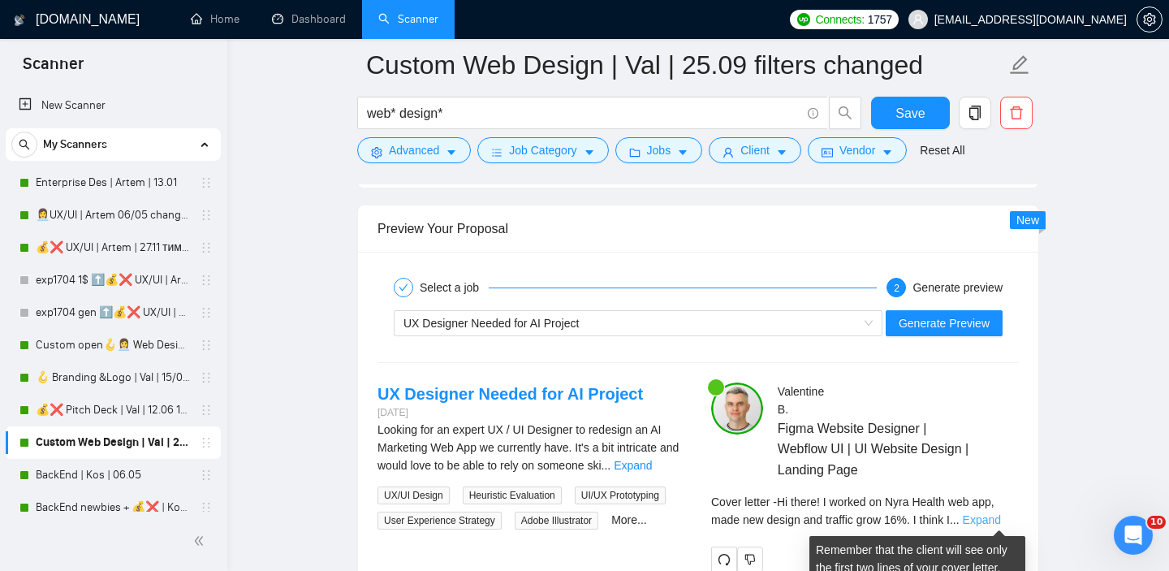
click at [992, 517] on link "Expand" at bounding box center [982, 519] width 38 height 13
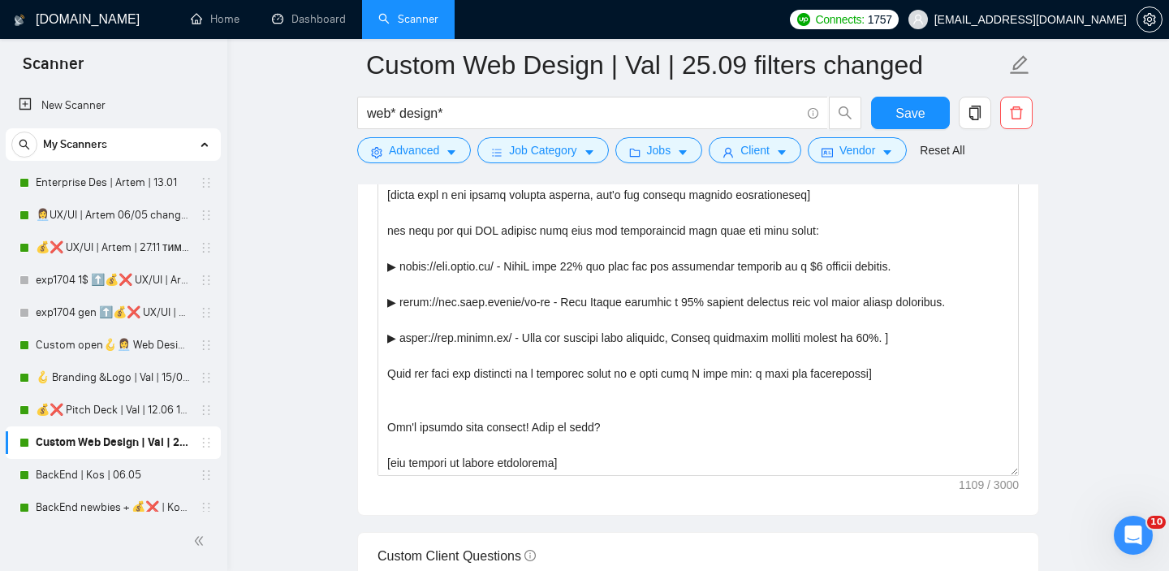
scroll to position [1923, 0]
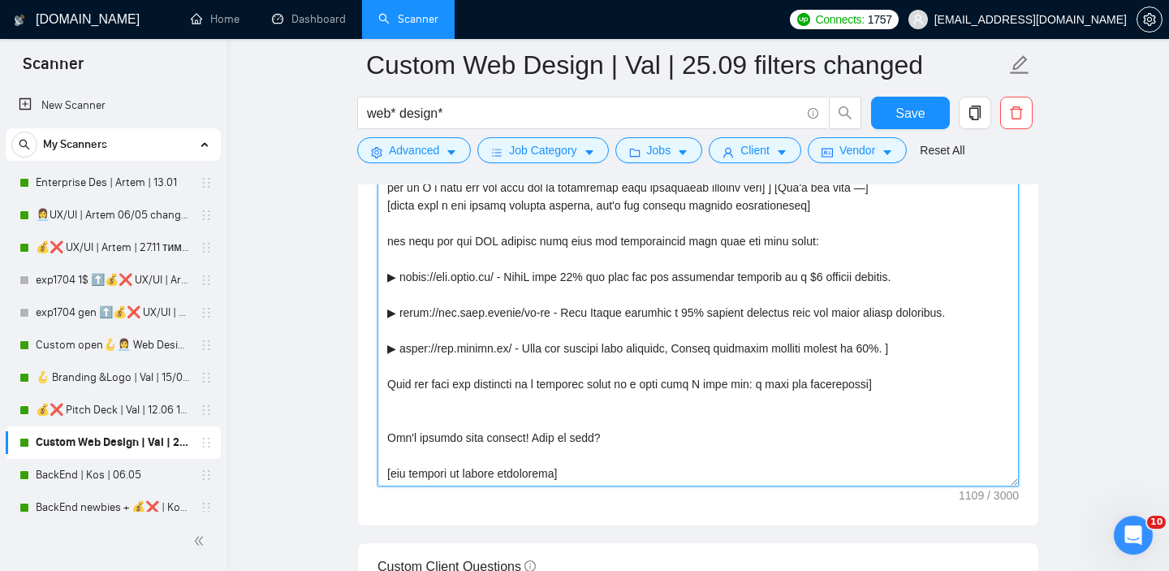
click at [490, 240] on textarea "Cover letter template:" at bounding box center [698, 303] width 641 height 365
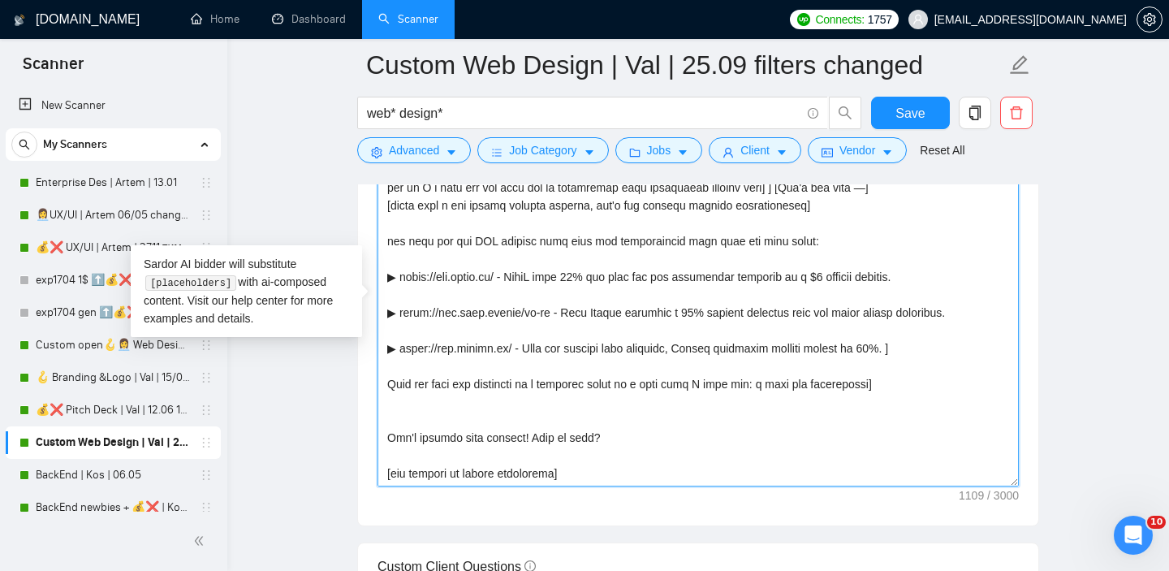
click at [490, 240] on textarea "Cover letter template:" at bounding box center [698, 303] width 641 height 365
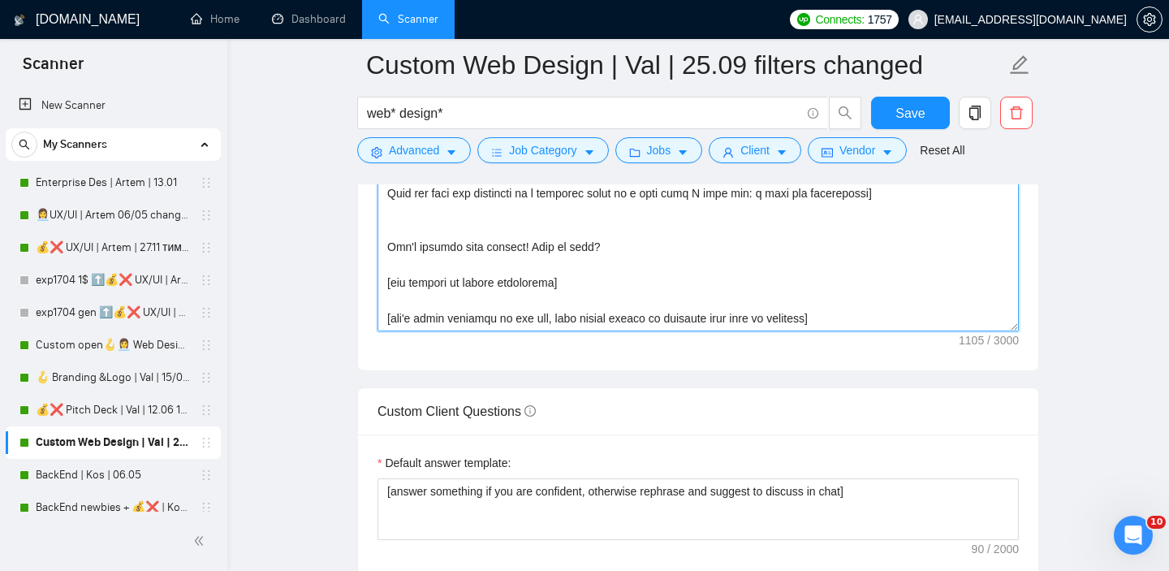
scroll to position [1975, 0]
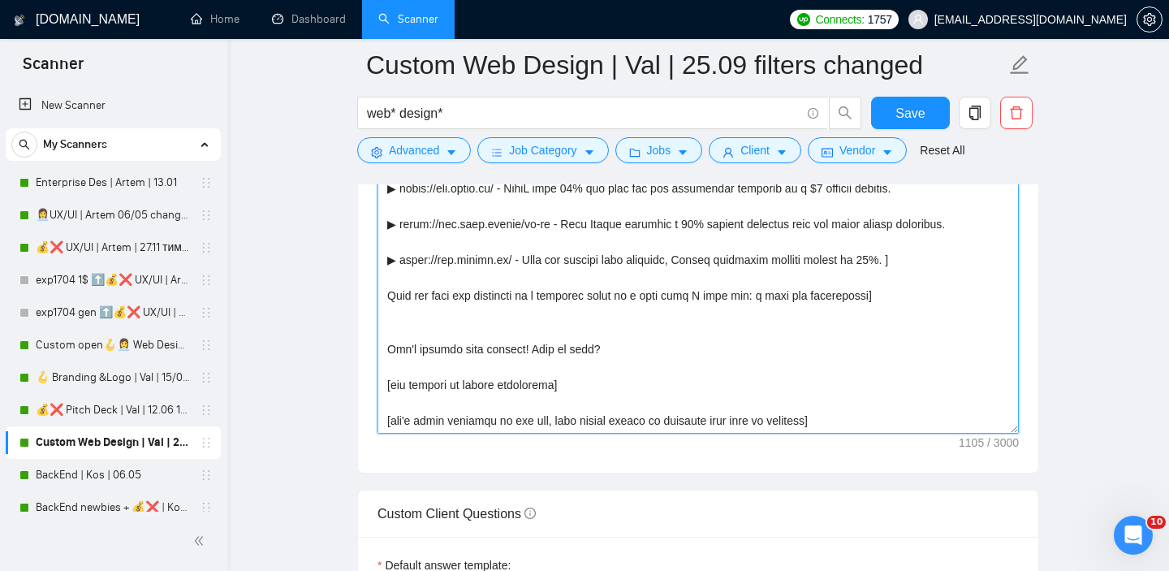
click at [387, 350] on textarea "Cover letter template:" at bounding box center [698, 250] width 641 height 365
click at [396, 339] on textarea "Cover letter template:" at bounding box center [698, 250] width 641 height 365
click at [386, 352] on textarea "Cover letter template:" at bounding box center [698, 250] width 641 height 365
click at [676, 346] on textarea "Cover letter template:" at bounding box center [698, 250] width 641 height 365
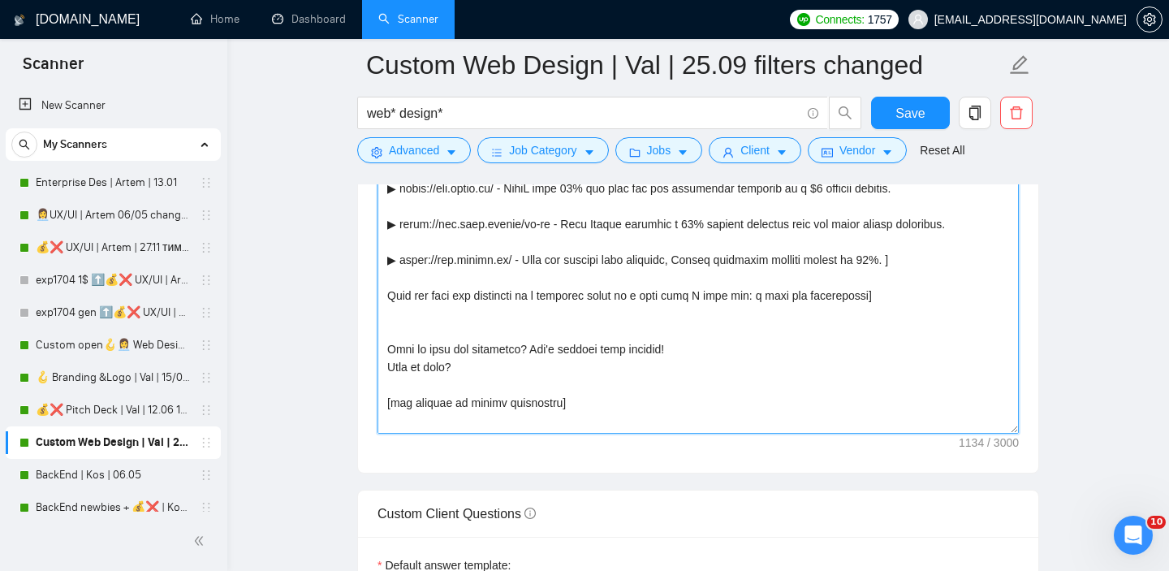
click at [501, 375] on textarea "Cover letter template:" at bounding box center [698, 250] width 641 height 365
click at [552, 336] on textarea "Cover letter template:" at bounding box center [698, 250] width 641 height 365
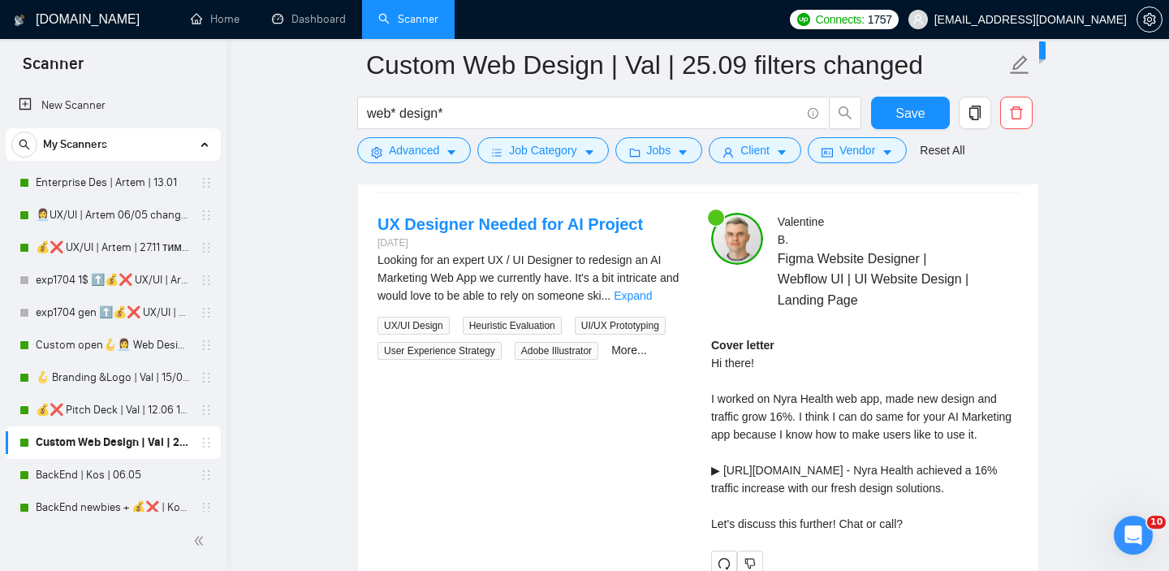
scroll to position [3098, 0]
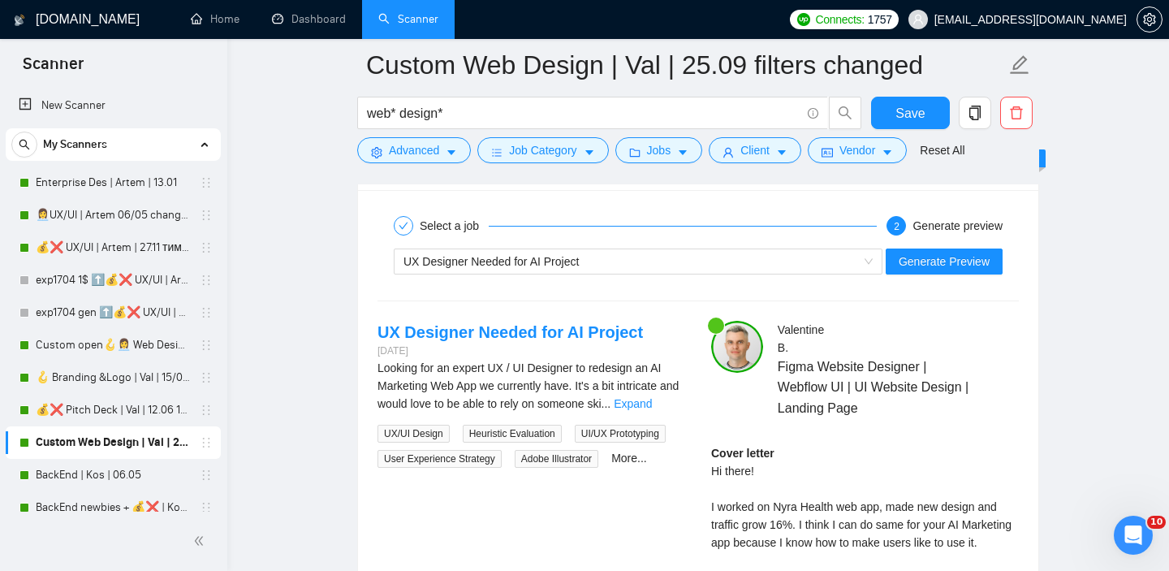
type textarea "Hi there! [ Analyze job post, write a unique custom opening line, include a val…"
click at [967, 244] on div "UX Designer Needed for AI Project Generate Preview" at bounding box center [698, 261] width 645 height 39
click at [963, 256] on span "Generate Preview" at bounding box center [944, 262] width 91 height 18
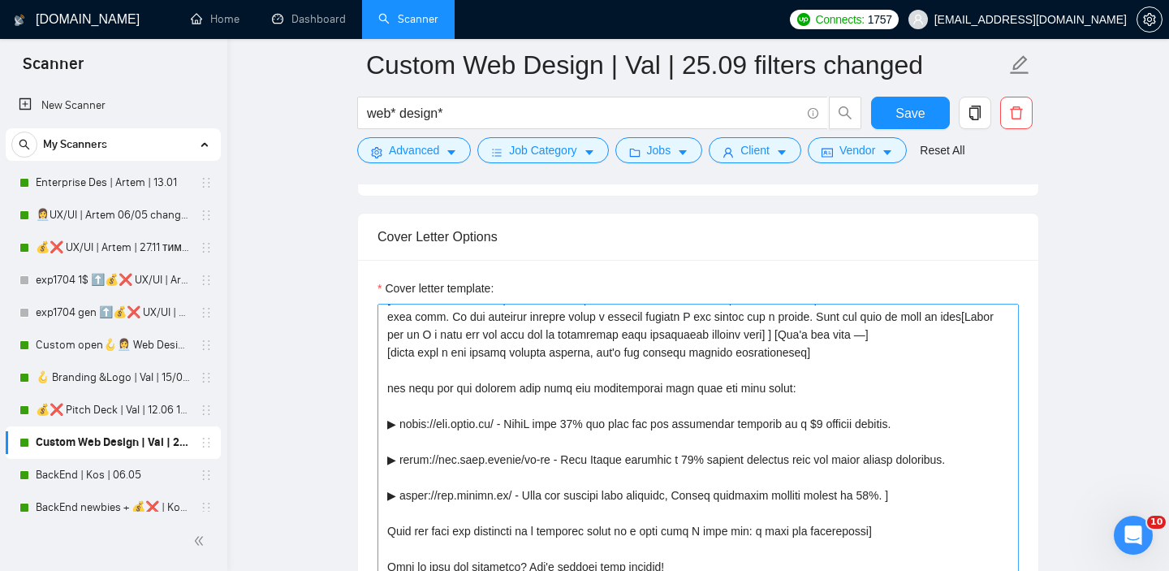
scroll to position [0, 0]
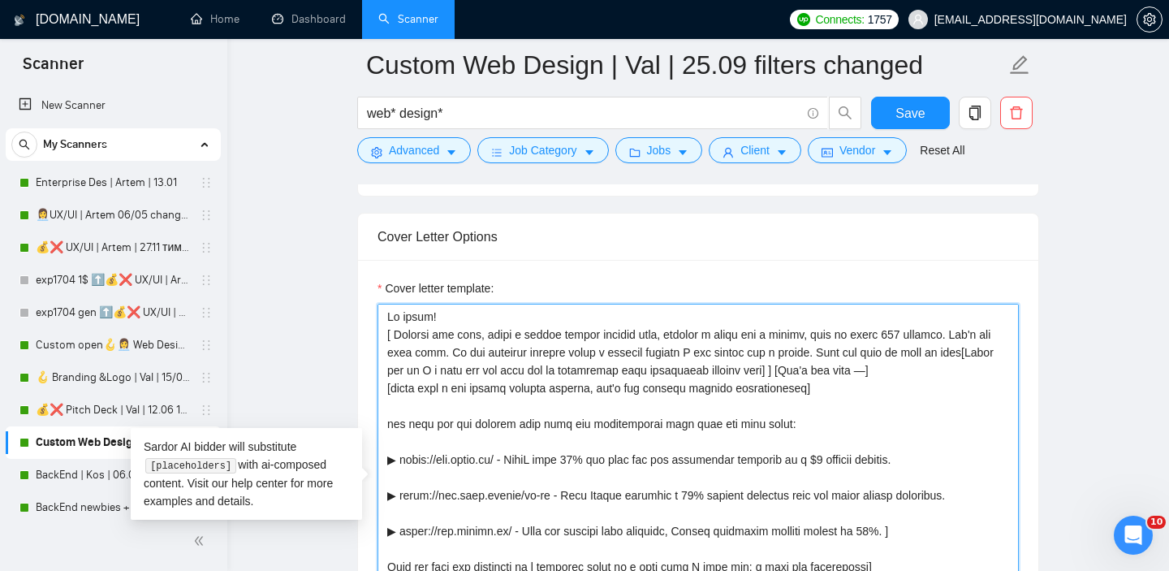
drag, startPoint x: 382, startPoint y: 328, endPoint x: 971, endPoint y: 385, distance: 592.2
click at [971, 385] on textarea "Cover letter template:" at bounding box center [698, 486] width 641 height 365
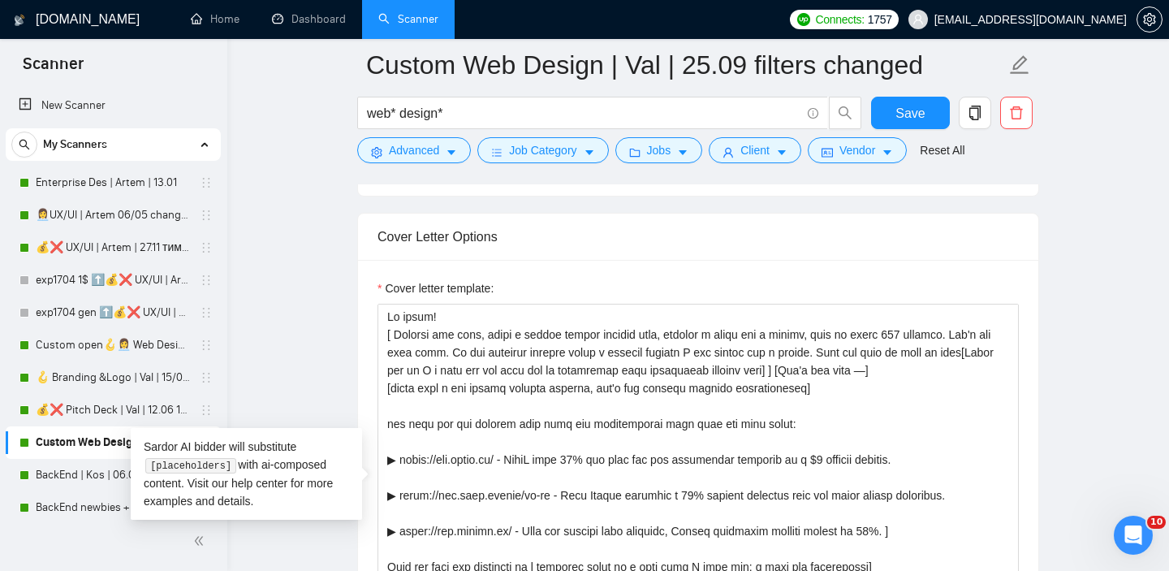
click at [1018, 268] on div "Cover letter template:" at bounding box center [698, 484] width 680 height 448
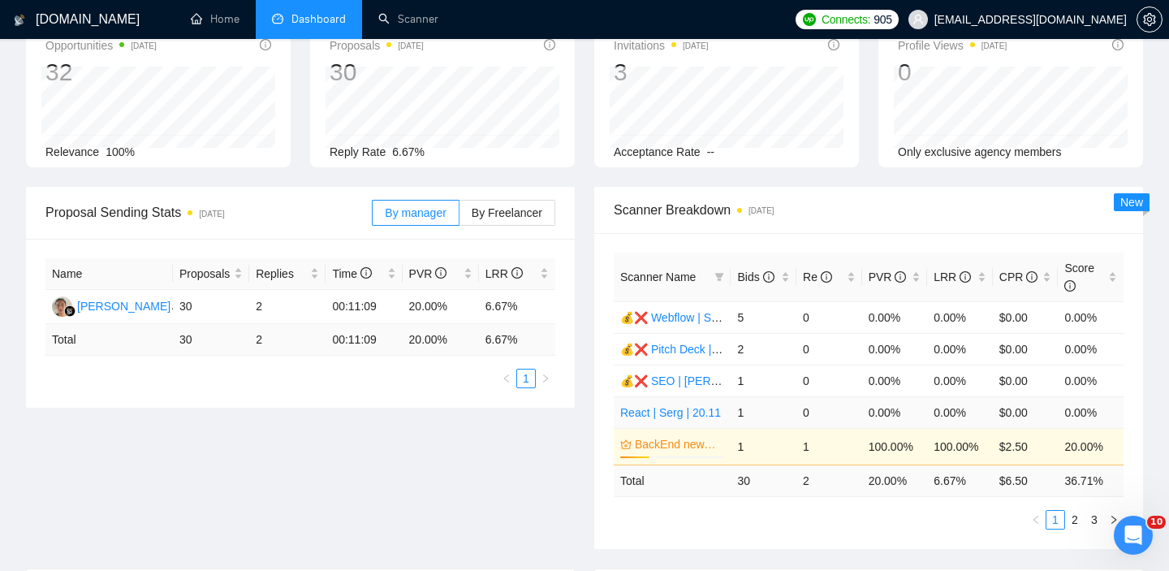
scroll to position [116, 0]
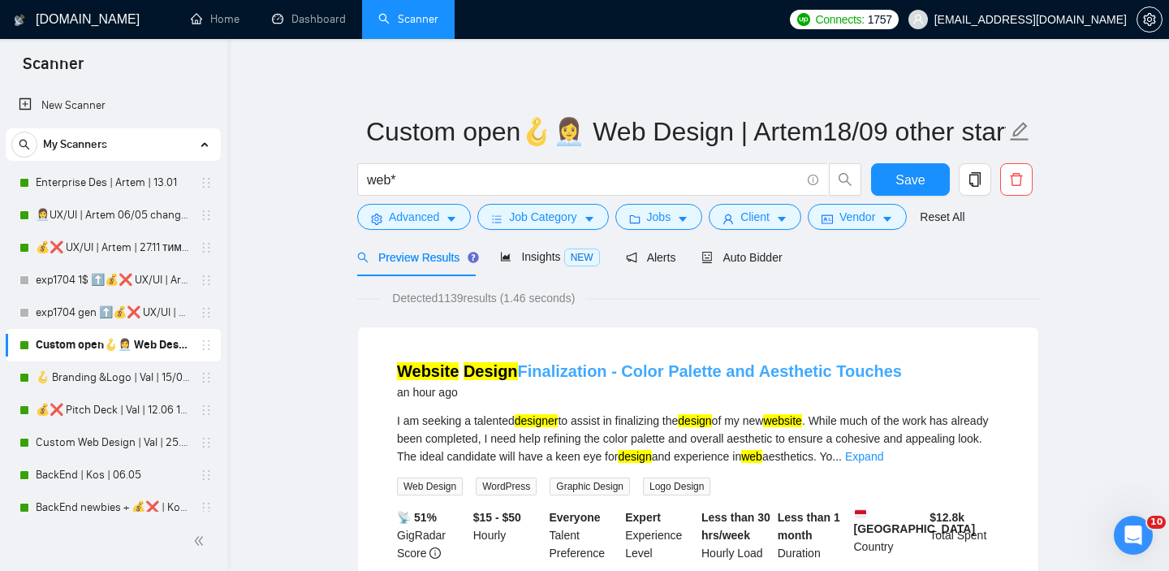
scroll to position [4, 0]
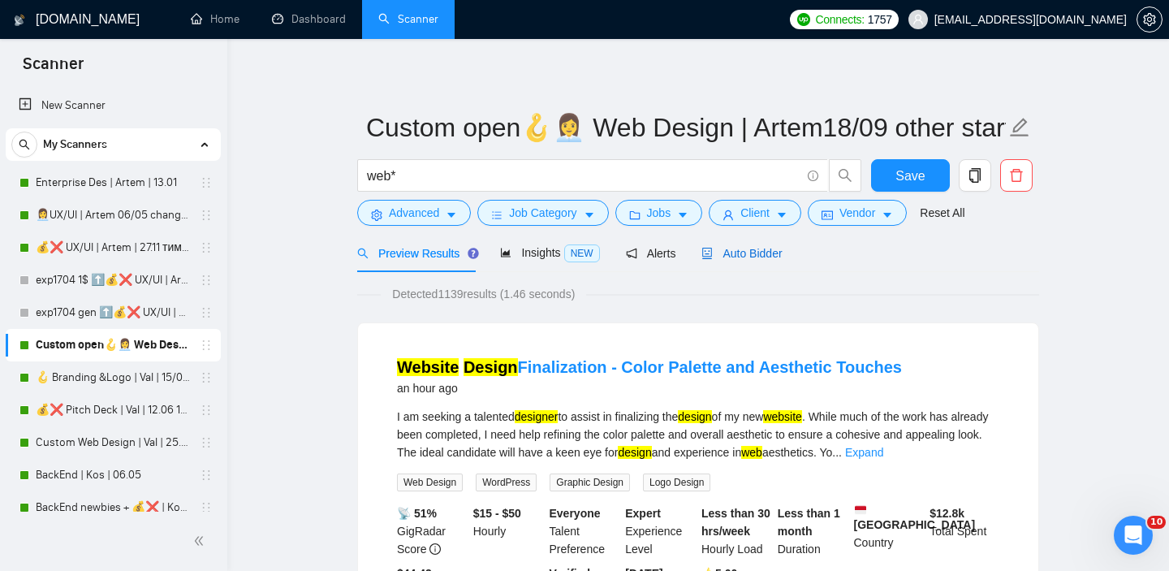
click at [761, 245] on div "Auto Bidder" at bounding box center [742, 253] width 80 height 18
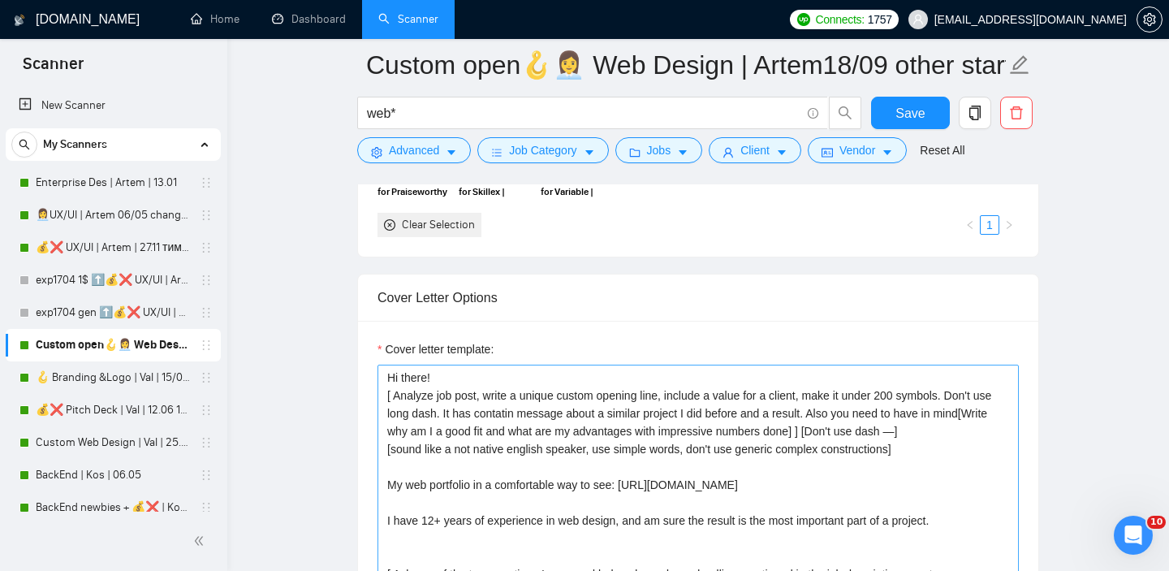
scroll to position [2248, 0]
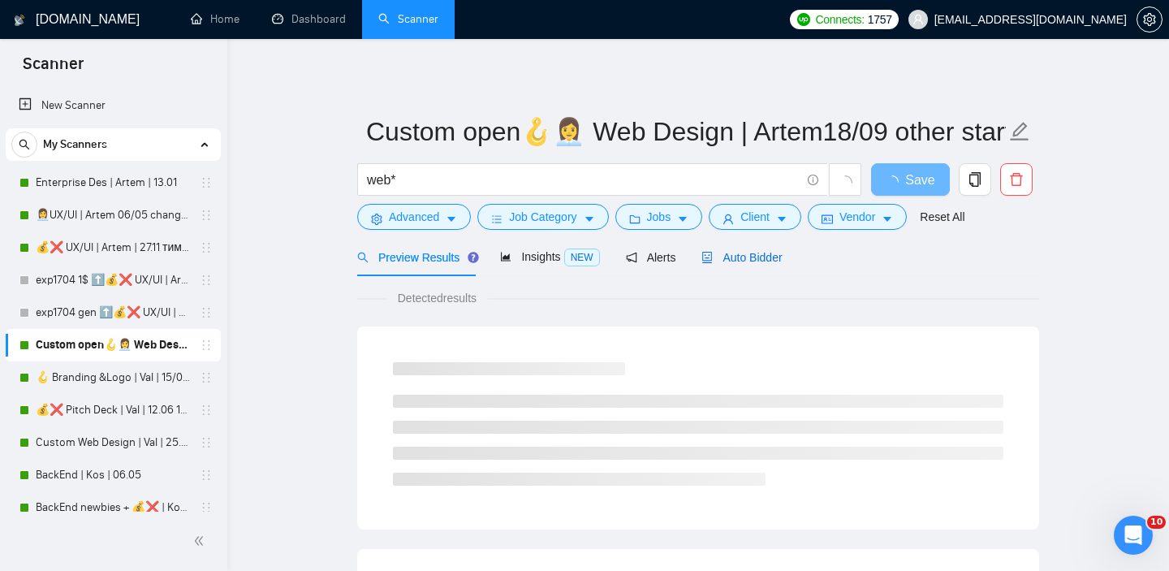
click at [729, 262] on span "Auto Bidder" at bounding box center [742, 257] width 80 height 13
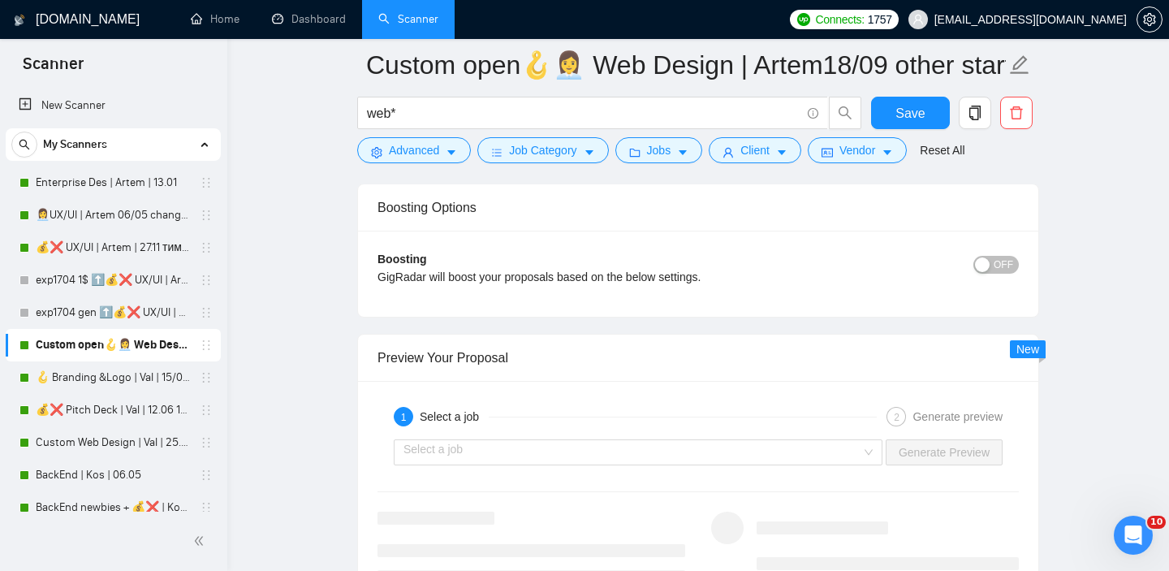
scroll to position [2961, 0]
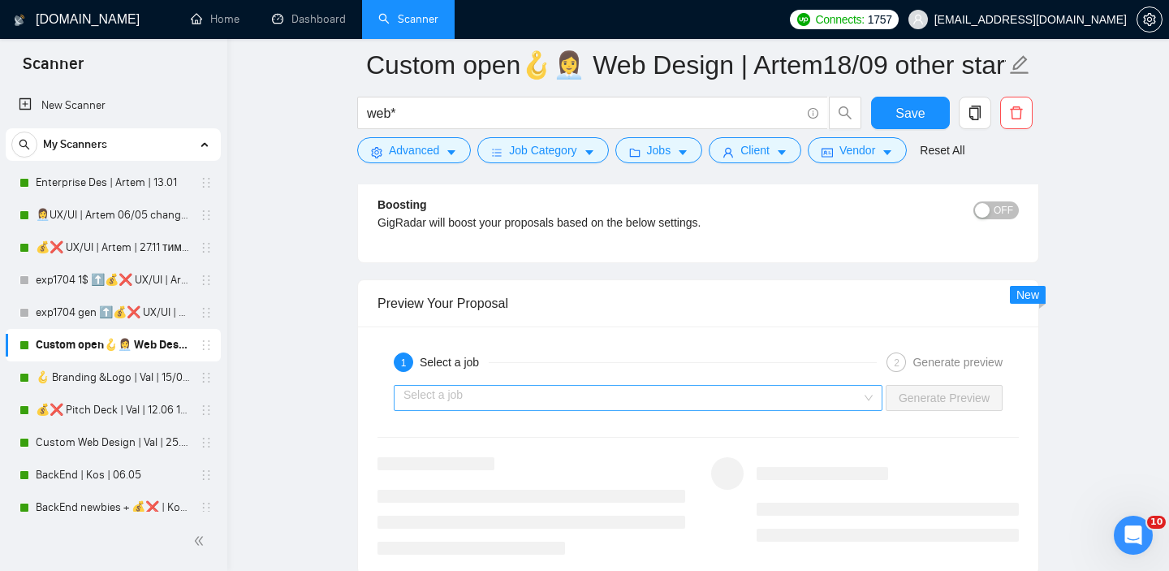
click at [728, 396] on input "search" at bounding box center [633, 398] width 458 height 24
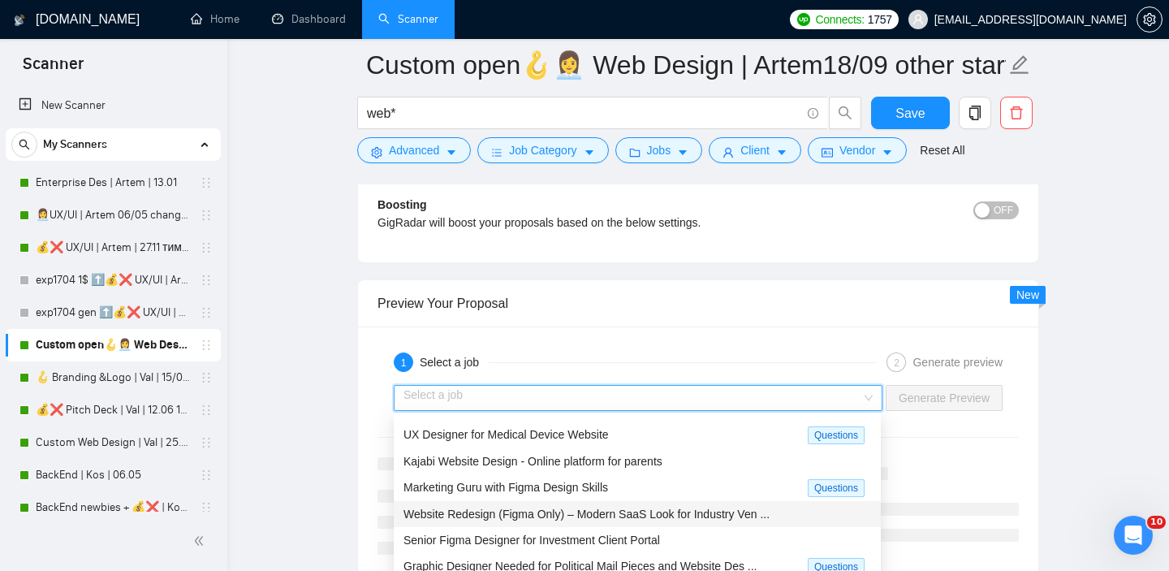
scroll to position [0, 0]
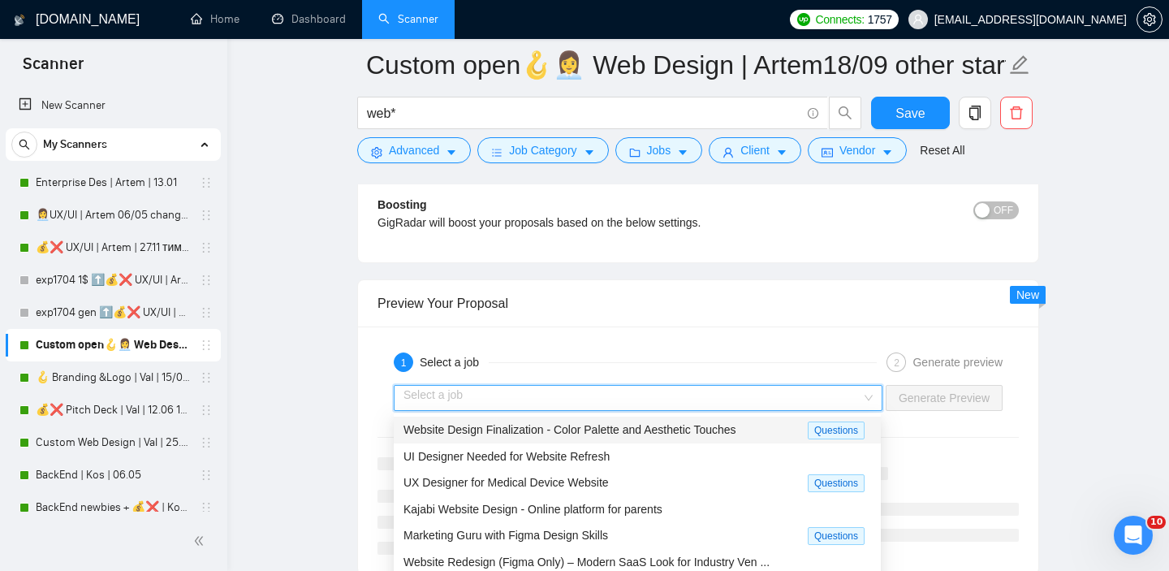
click at [588, 431] on span "Website Design Finalization - Color Palette and Aesthetic Touches" at bounding box center [570, 429] width 333 height 13
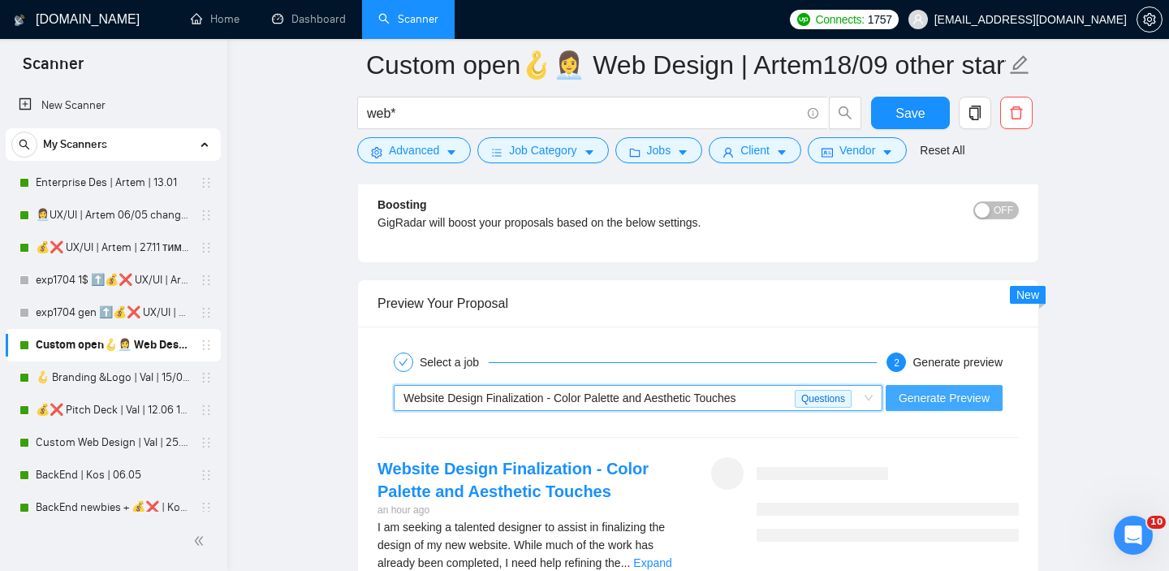
click at [926, 395] on span "Generate Preview" at bounding box center [944, 398] width 91 height 18
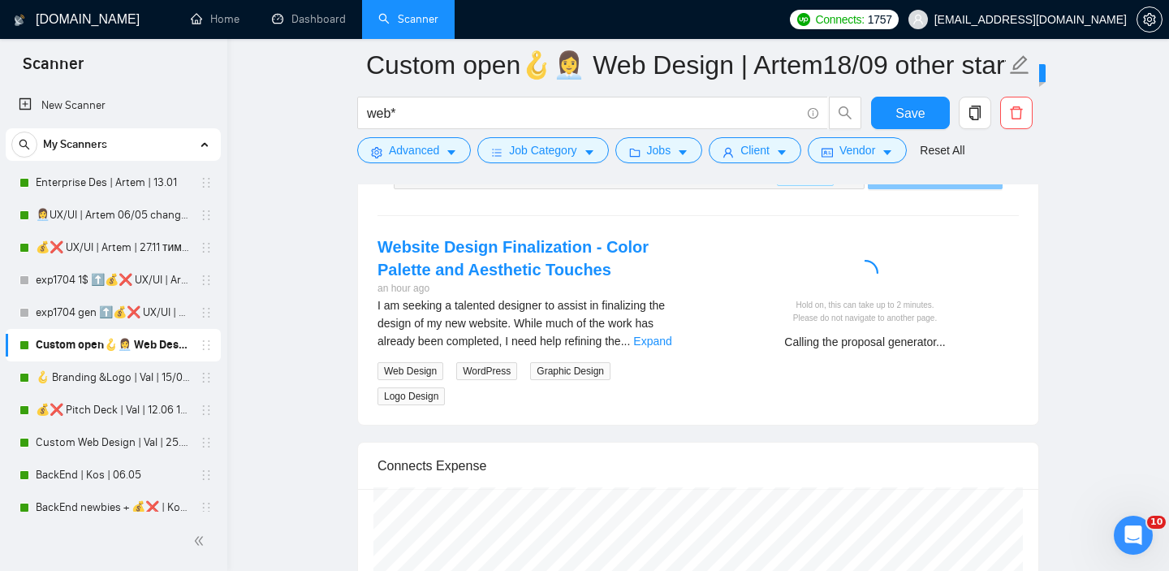
scroll to position [3188, 0]
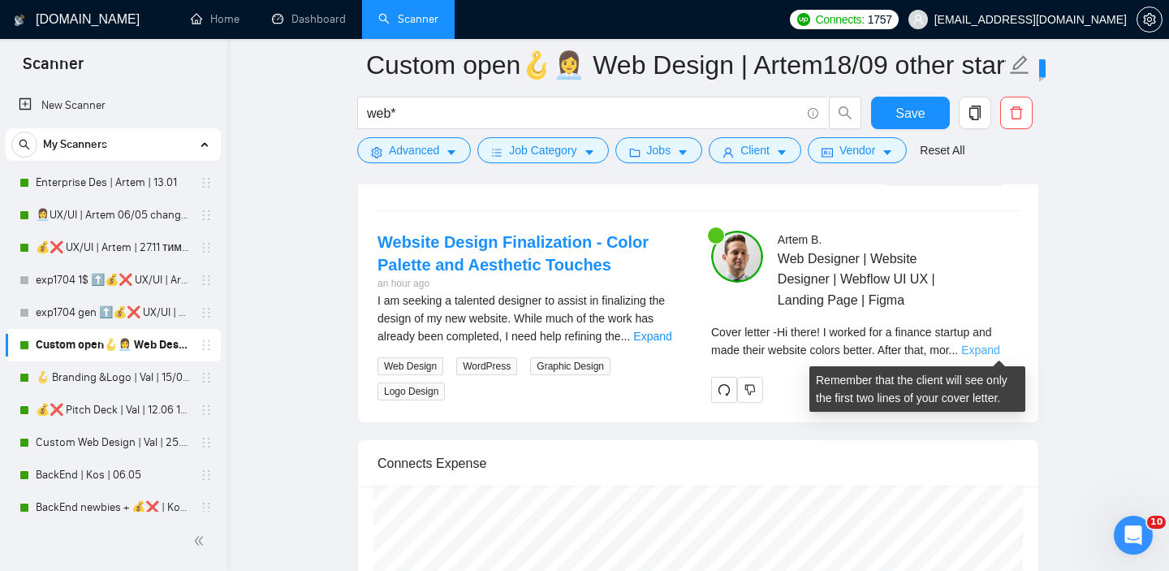
click at [981, 348] on link "Expand" at bounding box center [980, 349] width 38 height 13
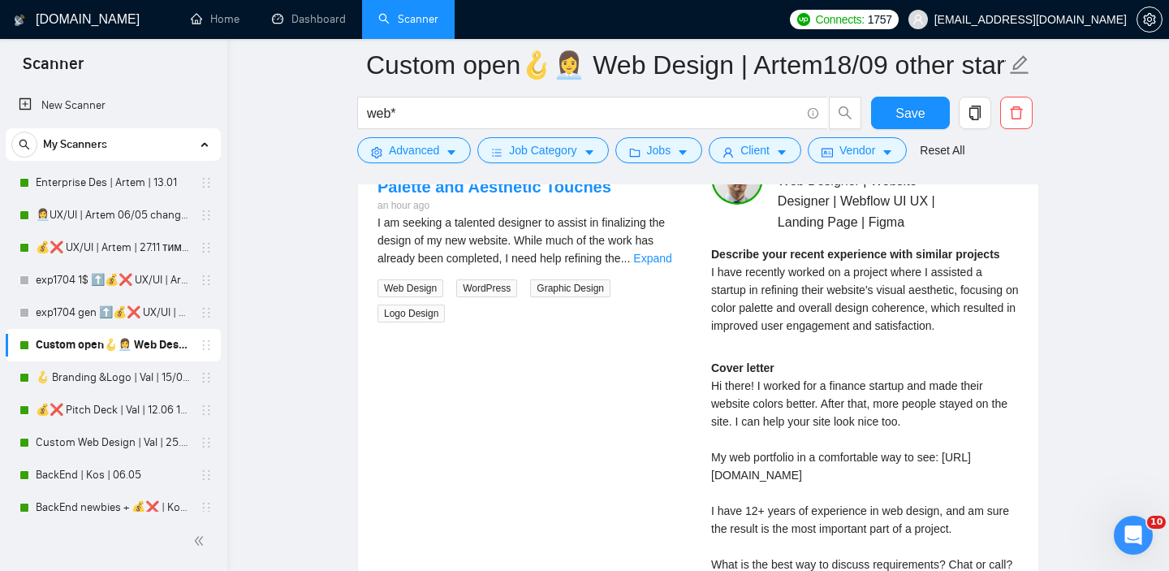
scroll to position [3267, 0]
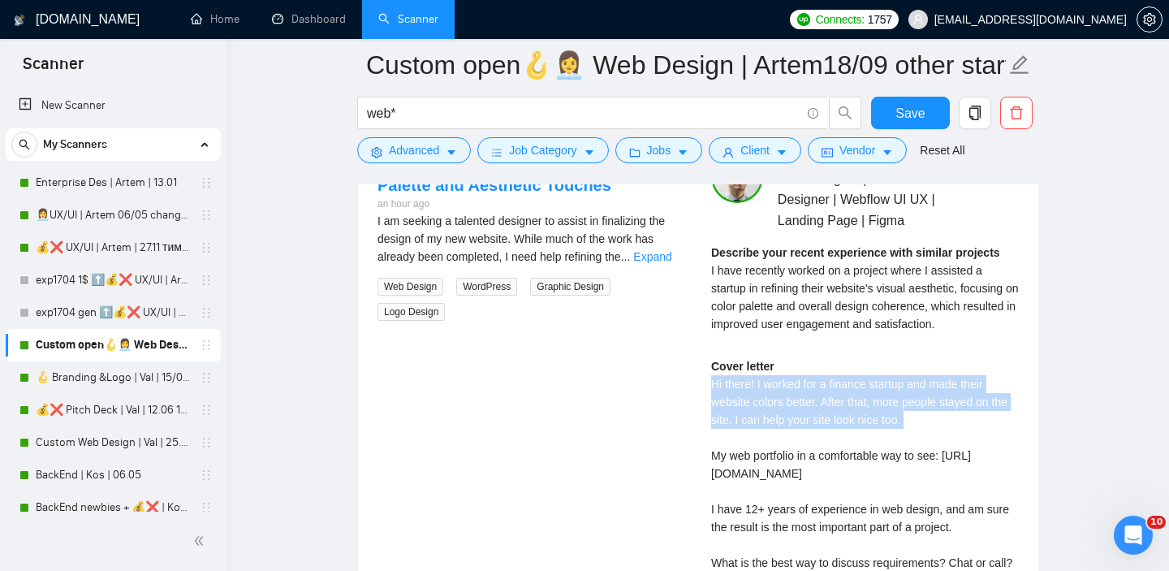
drag, startPoint x: 703, startPoint y: 380, endPoint x: 1003, endPoint y: 432, distance: 304.1
click at [1003, 432] on div "Artem B . Web Designer | Website Designer | Webflow UI UX | Landing Page | Figm…" at bounding box center [865, 409] width 334 height 517
copy div "Hi there! I worked for a finance startup and made their website colors better. …"
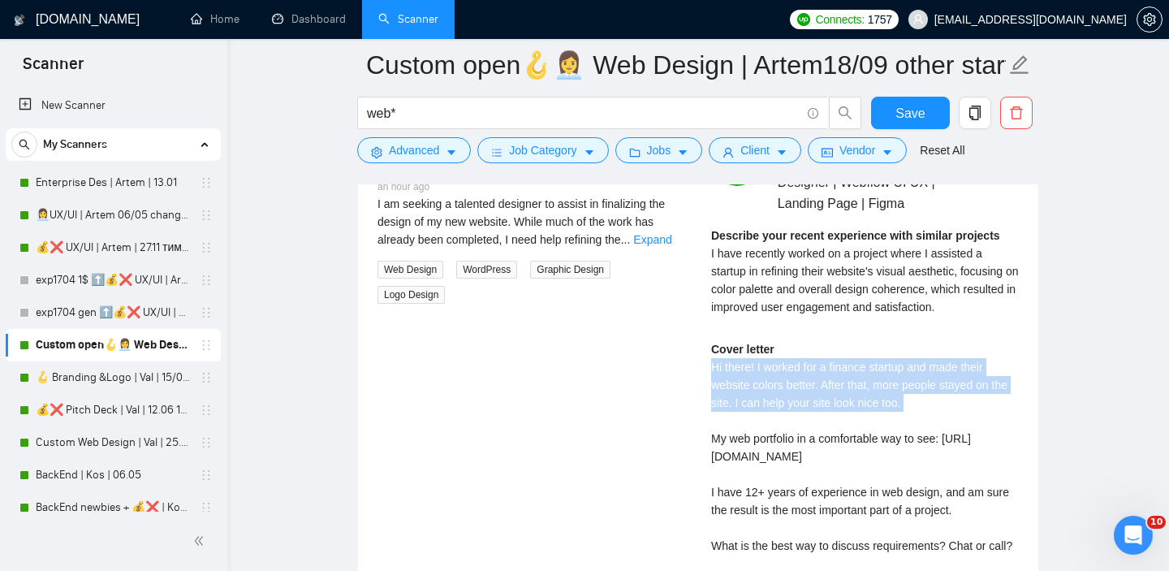
scroll to position [3286, 0]
copy div "Hi there! I worked for a finance startup and made their website colors better. …"
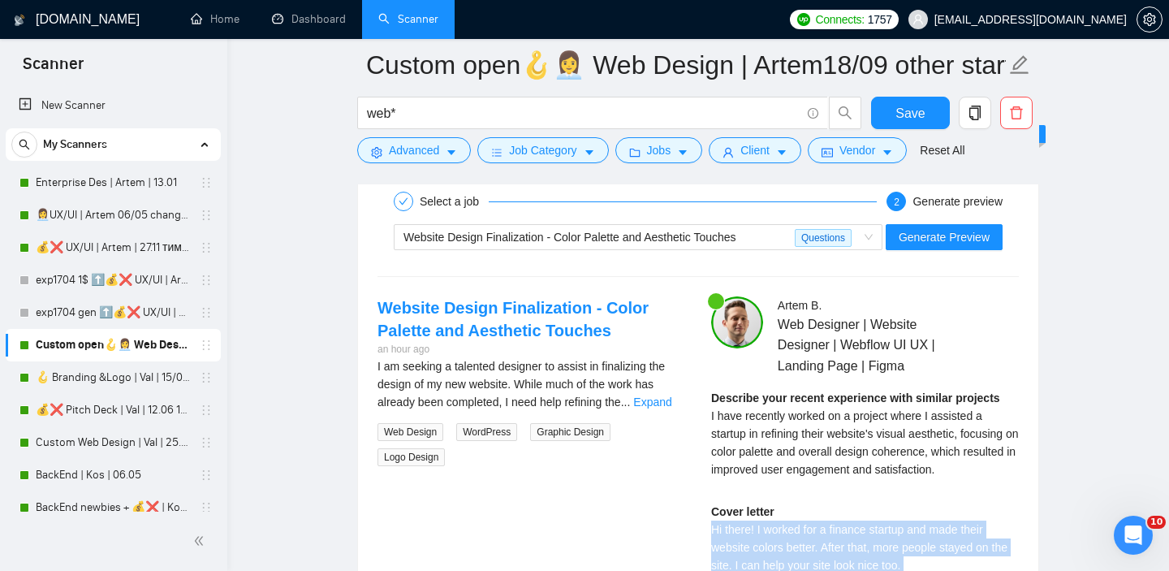
scroll to position [3099, 0]
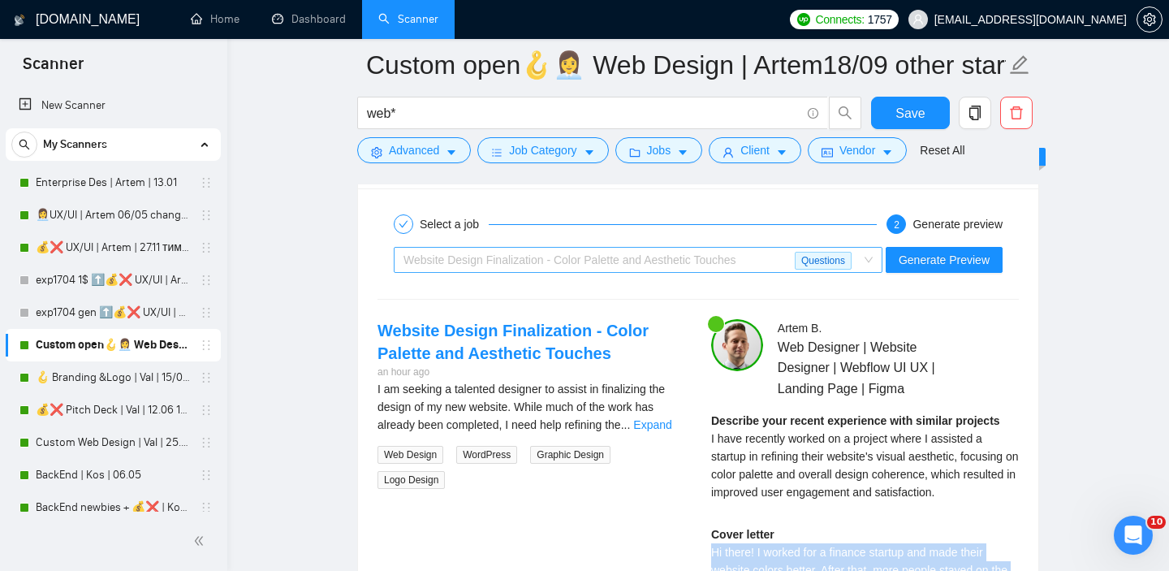
click at [611, 261] on span "Website Design Finalization - Color Palette and Aesthetic Touches" at bounding box center [570, 259] width 333 height 13
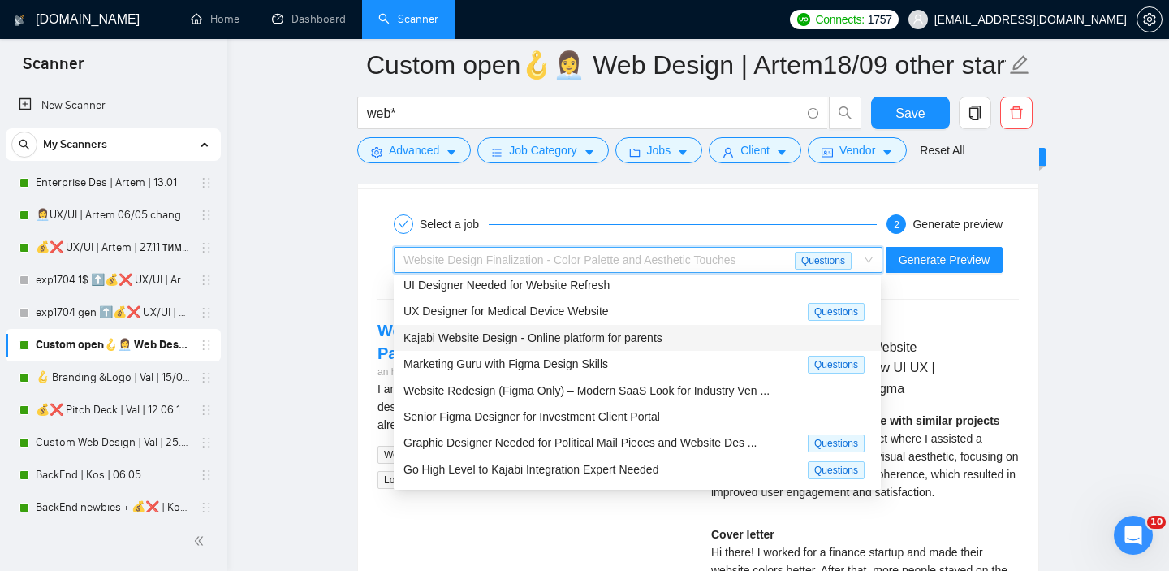
scroll to position [54, 0]
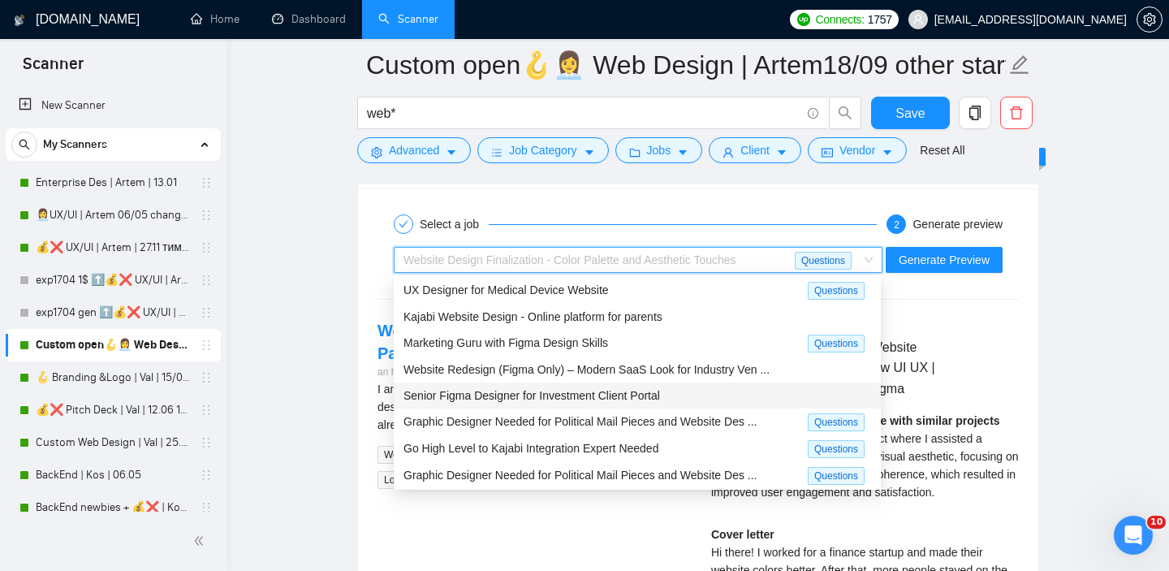
click at [533, 402] on div "Senior Figma Designer for Investment Client Portal" at bounding box center [638, 395] width 468 height 18
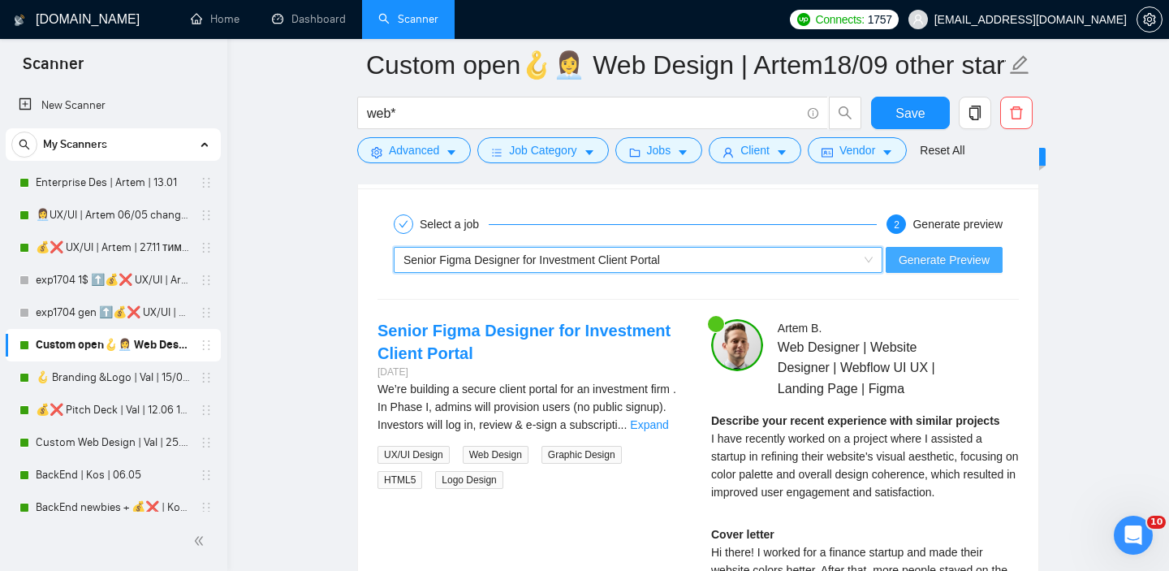
click at [980, 264] on span "Generate Preview" at bounding box center [944, 260] width 91 height 18
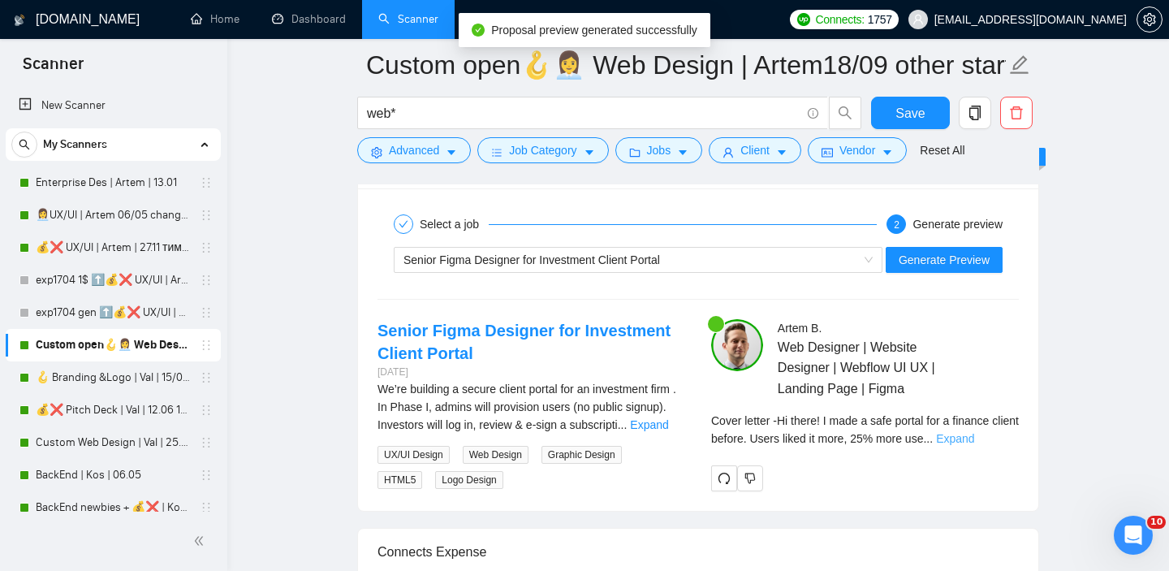
click at [974, 438] on link "Expand" at bounding box center [955, 438] width 38 height 13
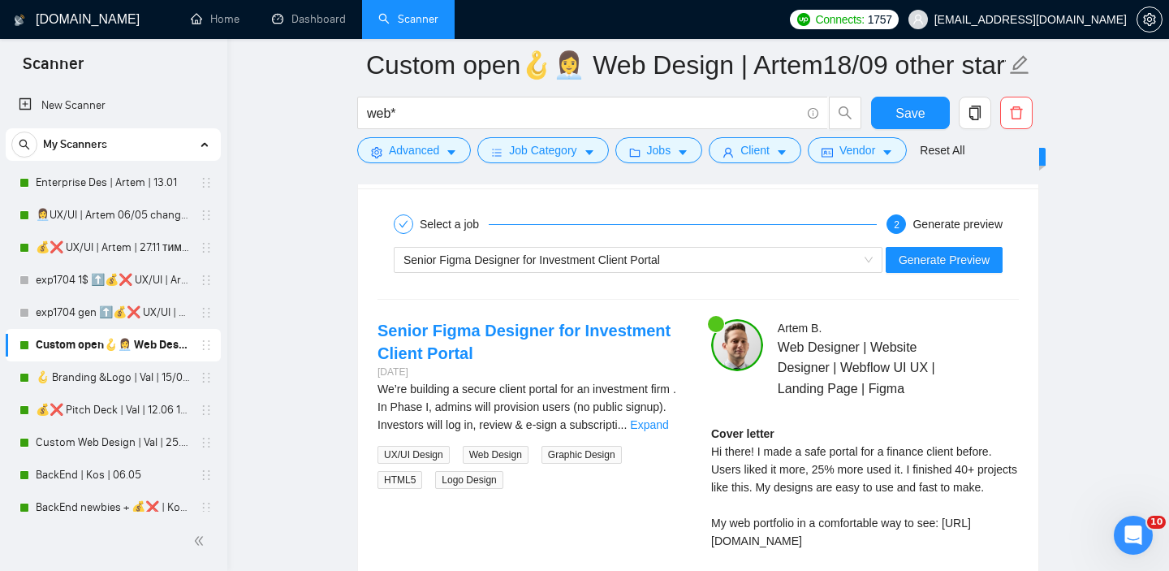
scroll to position [3128, 0]
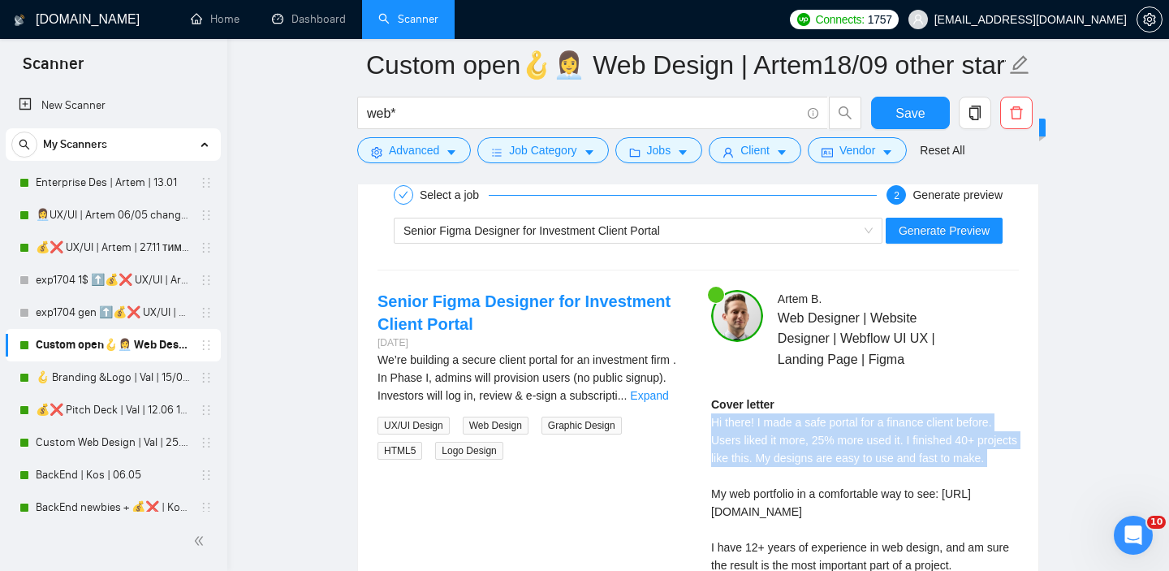
copy div "Hi there! I made a safe portal for a finance client before. Users liked it more…"
drag, startPoint x: 710, startPoint y: 418, endPoint x: 779, endPoint y: 487, distance: 98.2
click at [779, 488] on div "Artem B . Web Designer | Website Designer | Webflow UI UX | Landing Page | Figm…" at bounding box center [865, 489] width 334 height 399
click at [642, 236] on span "Senior Figma Designer for Investment Client Portal" at bounding box center [532, 230] width 257 height 13
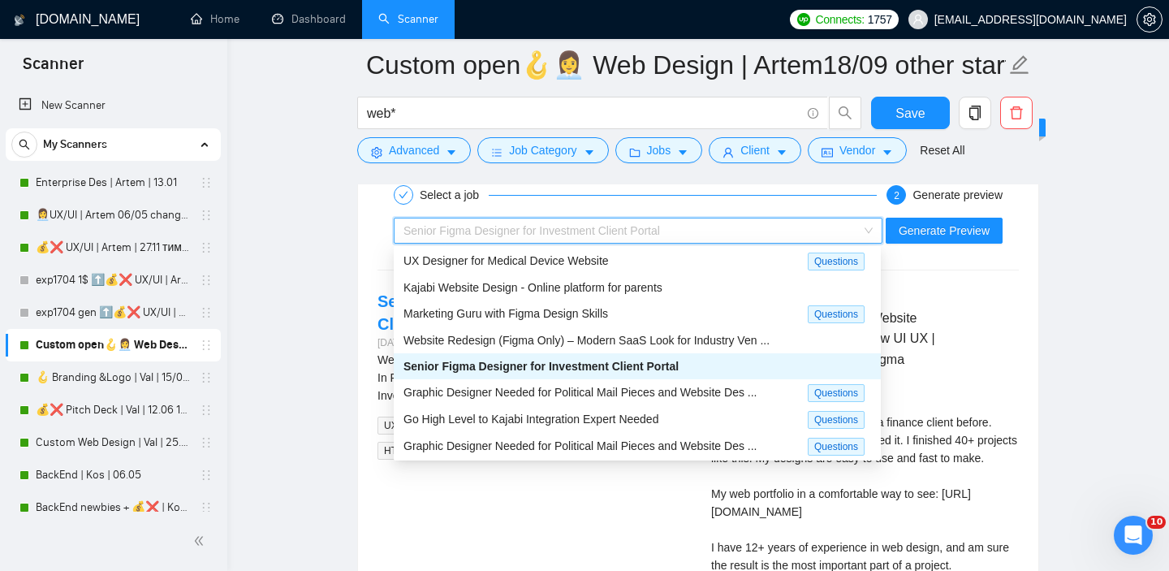
scroll to position [3173, 0]
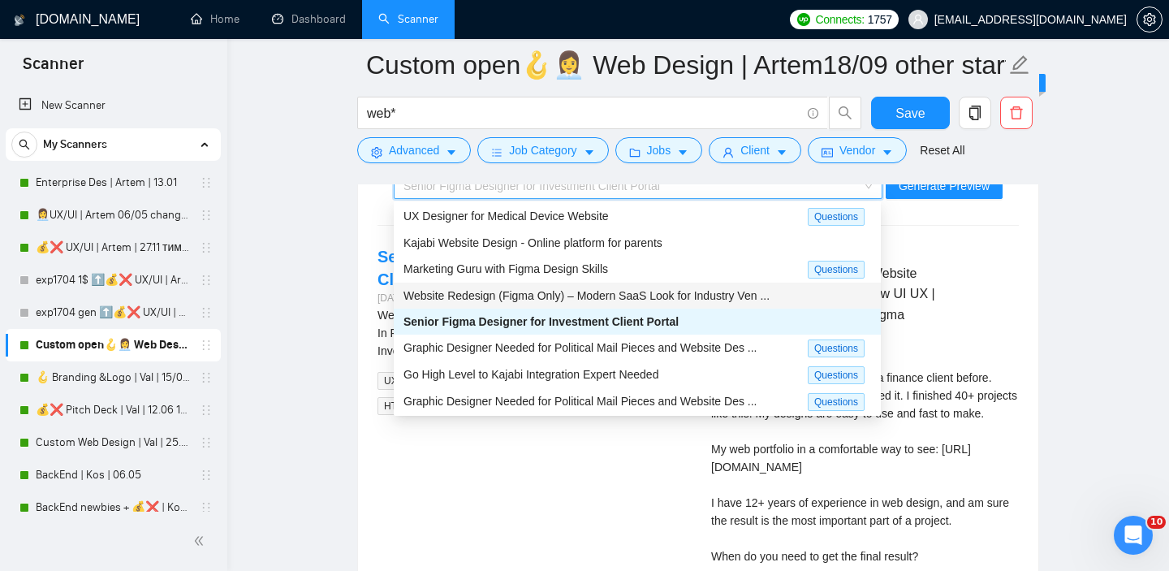
click at [549, 296] on span "Website Redesign (Figma Only) – Modern SaaS Look for Industry Ven ..." at bounding box center [587, 295] width 366 height 13
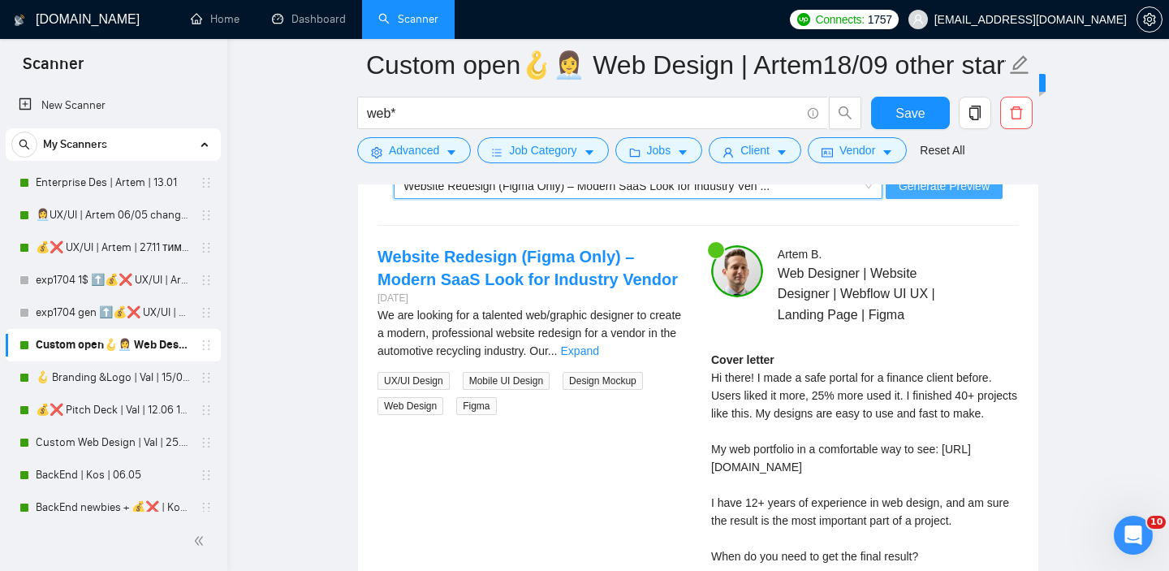
click at [941, 191] on span "Generate Preview" at bounding box center [944, 186] width 91 height 18
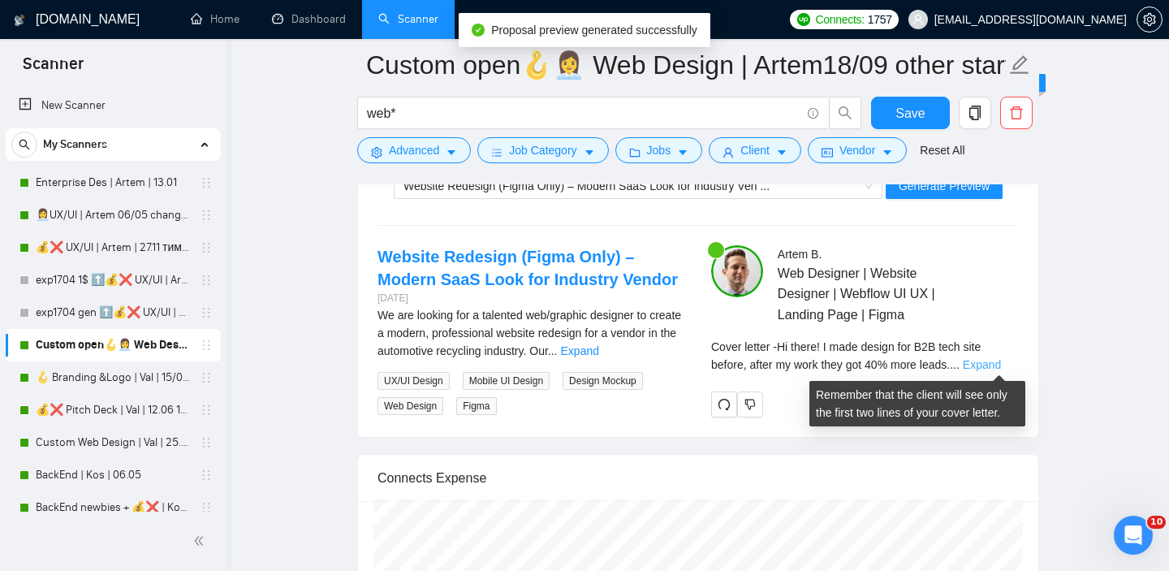
click at [982, 361] on link "Expand" at bounding box center [982, 364] width 38 height 13
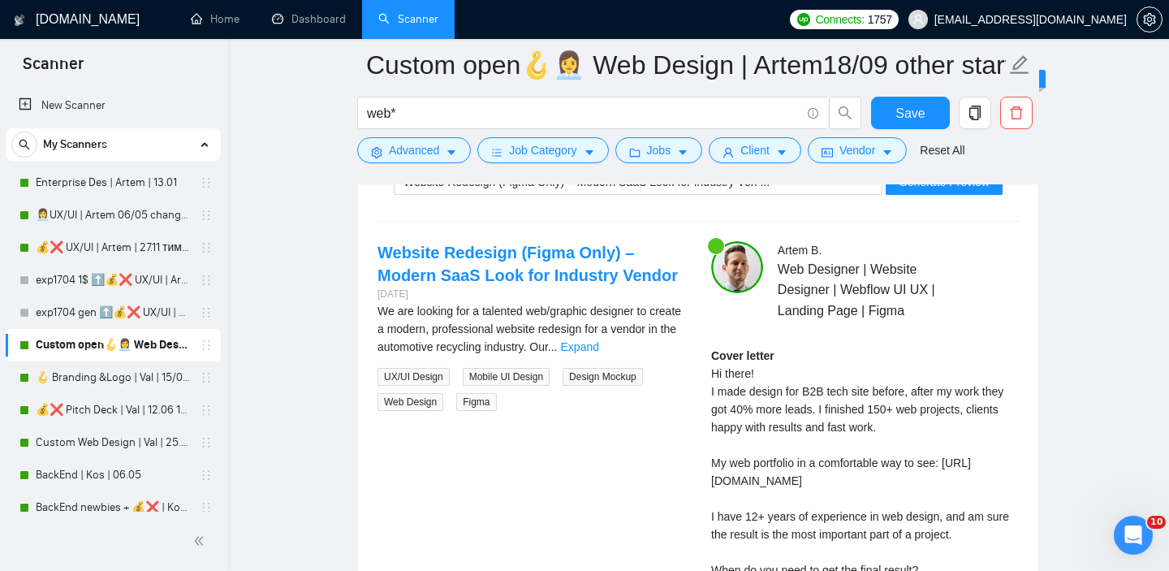
scroll to position [3178, 0]
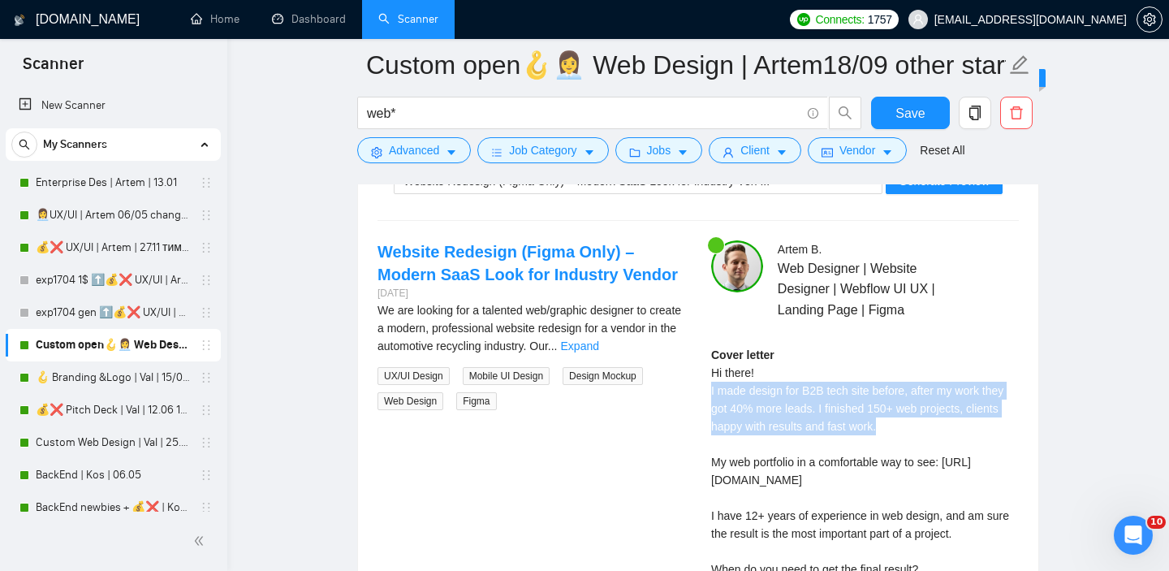
drag, startPoint x: 706, startPoint y: 387, endPoint x: 913, endPoint y: 431, distance: 211.6
click at [913, 431] on div "Artem B . Web Designer | Website Designer | Webflow UI UX | Landing Page | Figm…" at bounding box center [865, 457] width 334 height 434
copy div "I made design for B2B tech site before, after my work they got 40% more leads. …"
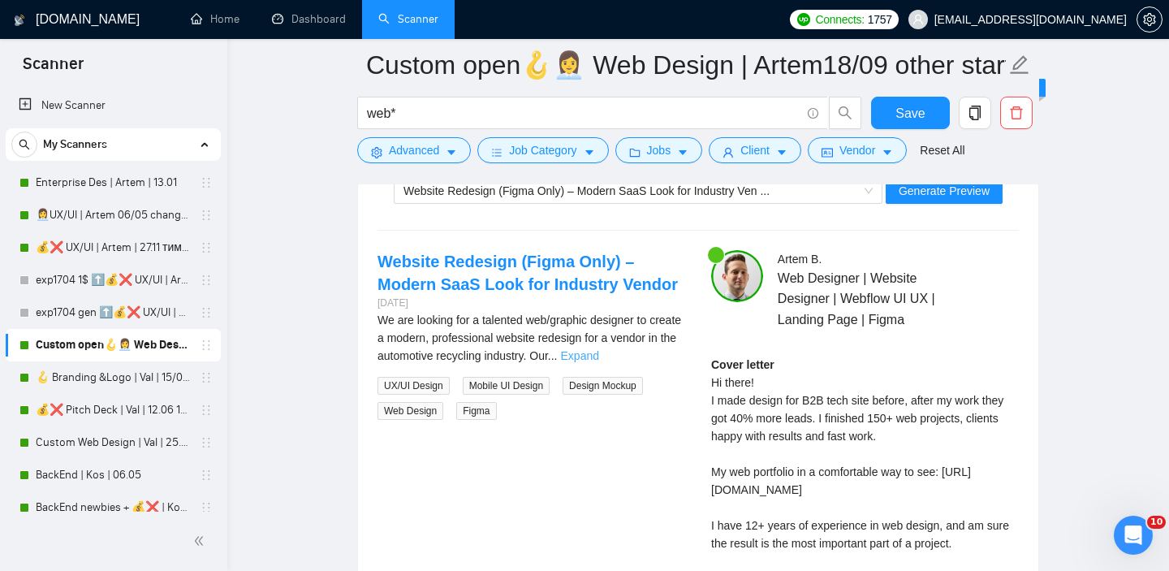
click at [599, 352] on link "Expand" at bounding box center [580, 355] width 38 height 13
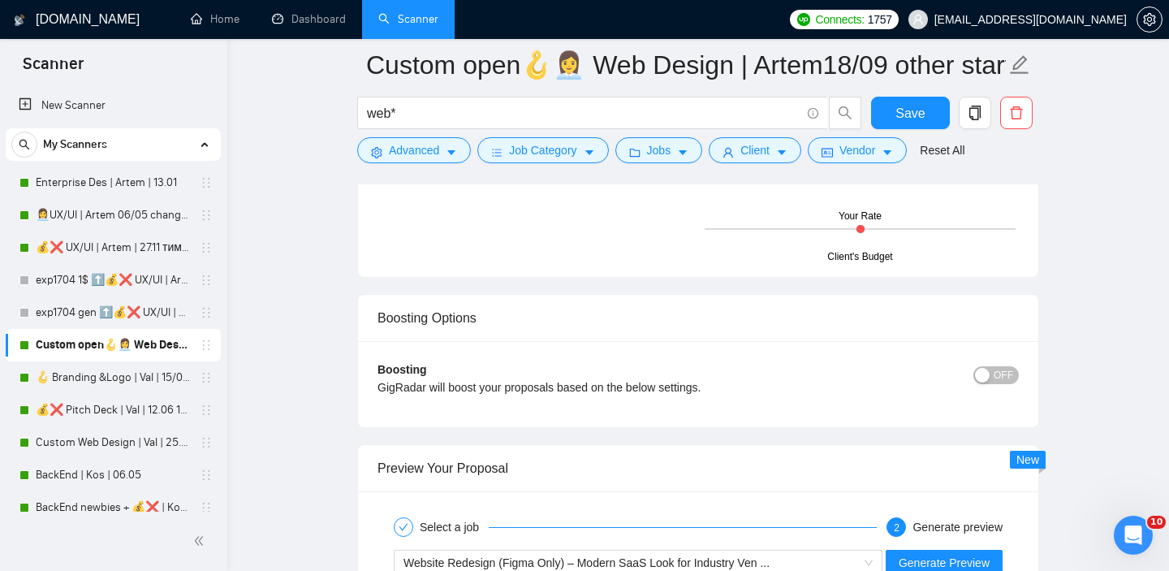
scroll to position [3068, 0]
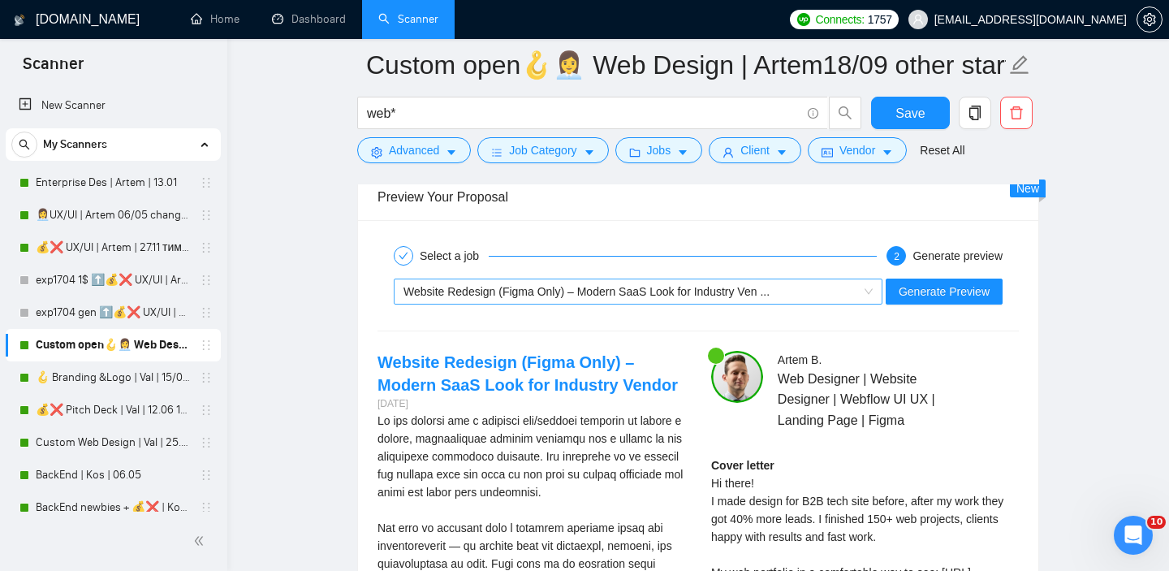
click at [614, 302] on div "Website Redesign (Figma Only) – Modern SaaS Look for Industry Ven ..." at bounding box center [631, 291] width 455 height 24
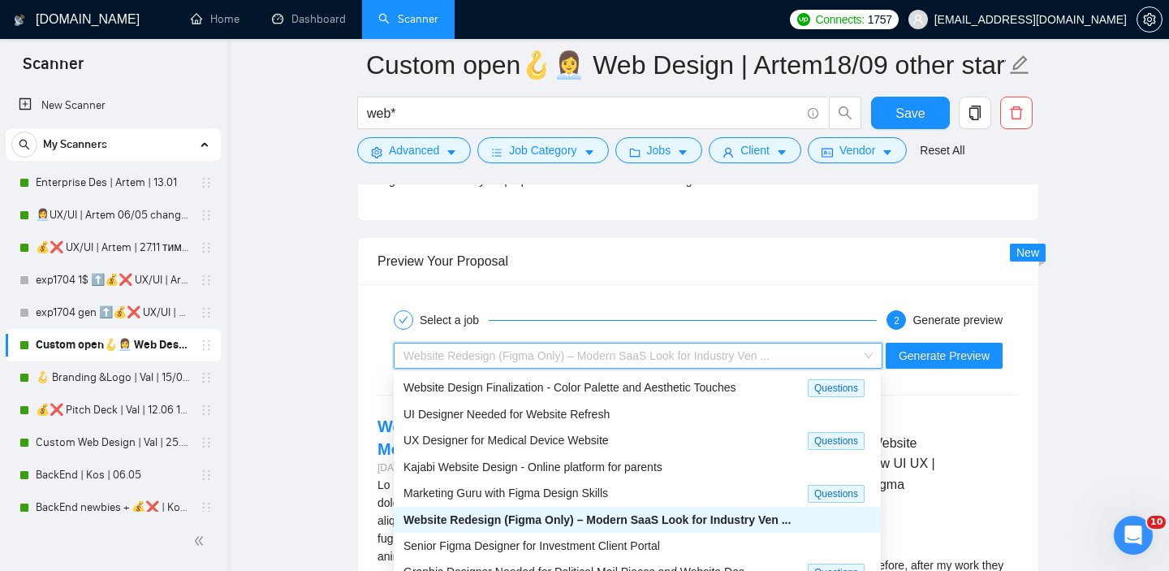
scroll to position [2988, 0]
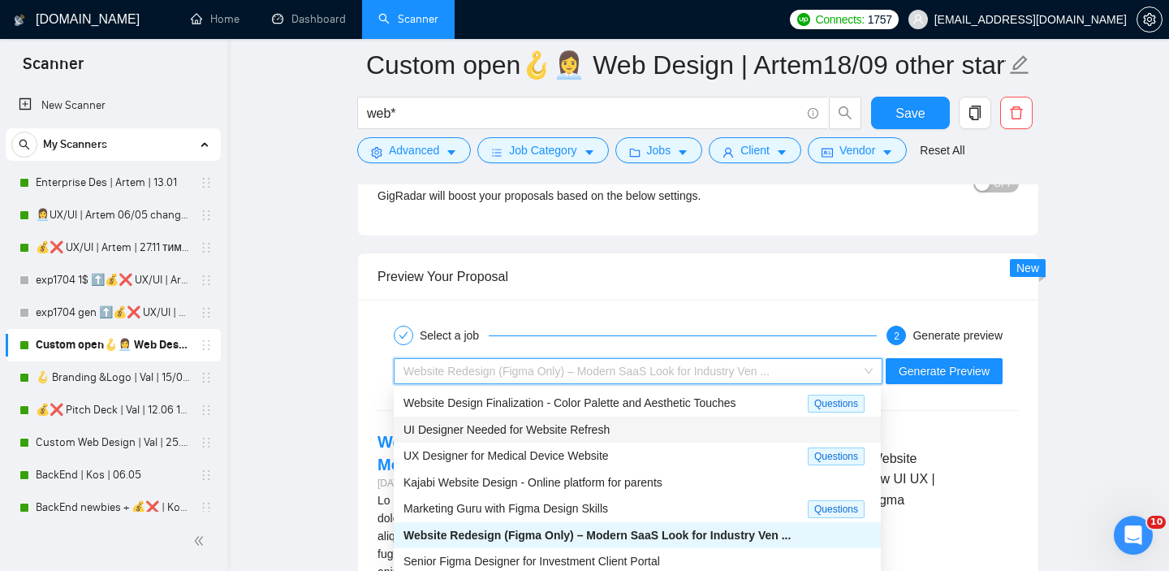
click at [548, 435] on div "UI Designer Needed for Website Refresh" at bounding box center [638, 430] width 468 height 18
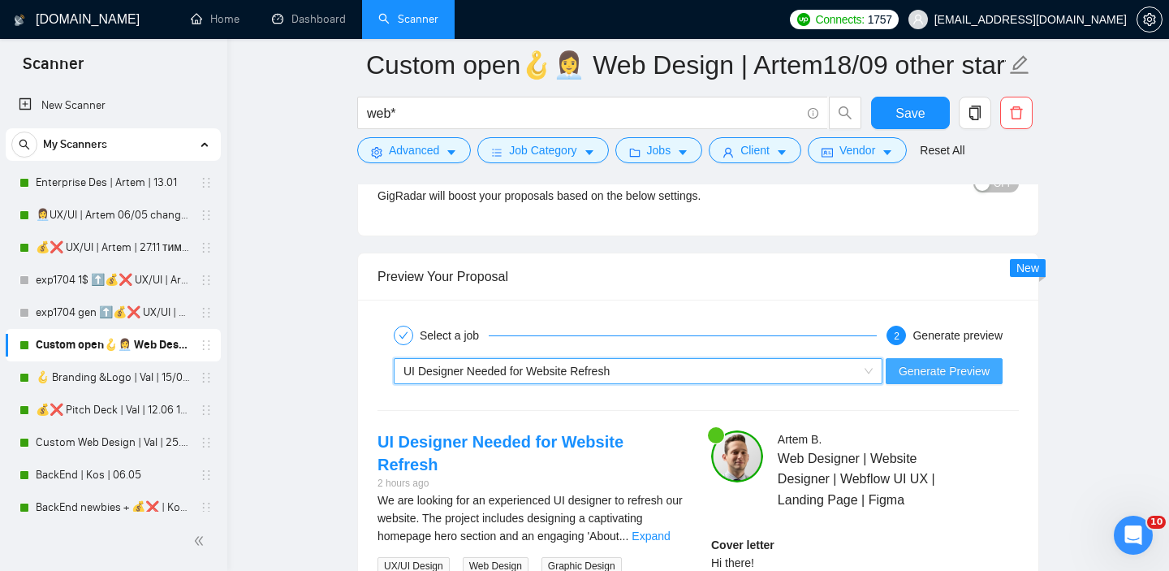
click at [938, 369] on span "Generate Preview" at bounding box center [944, 371] width 91 height 18
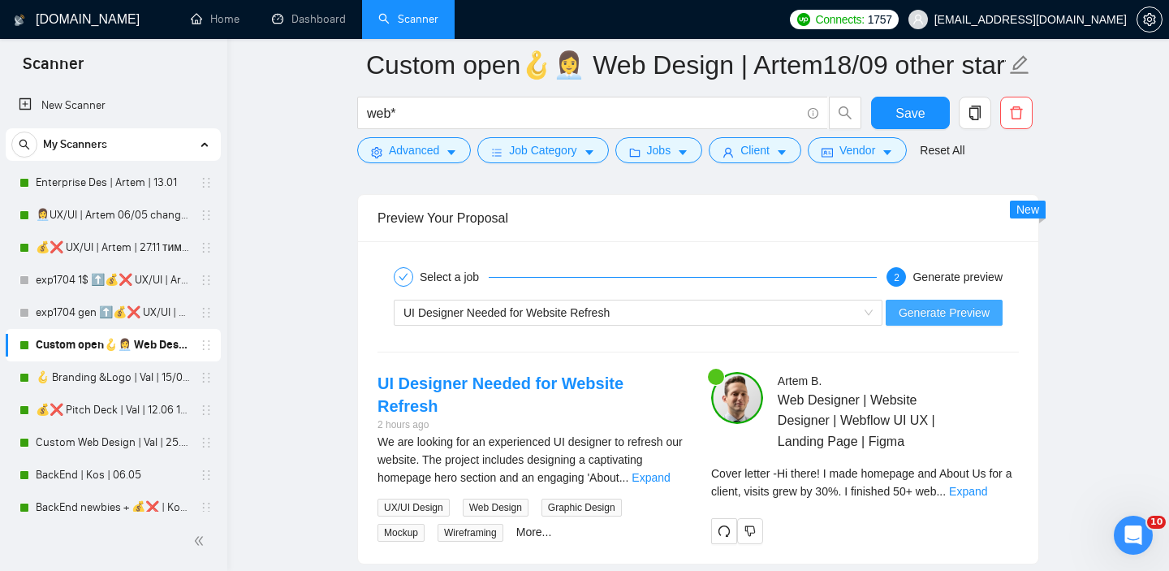
scroll to position [3090, 0]
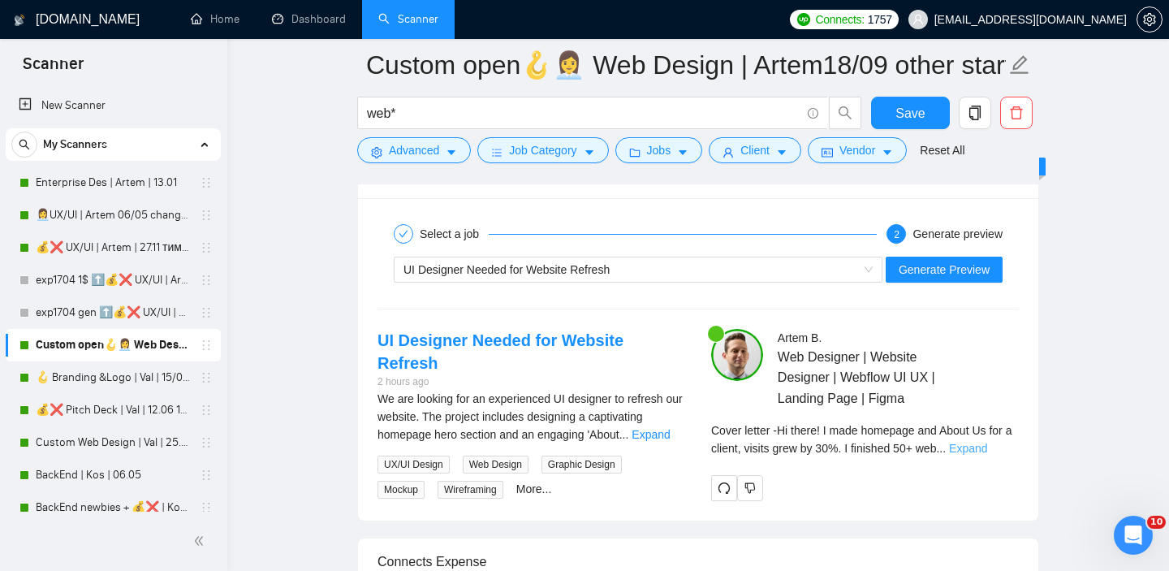
click at [987, 449] on link "Expand" at bounding box center [968, 448] width 38 height 13
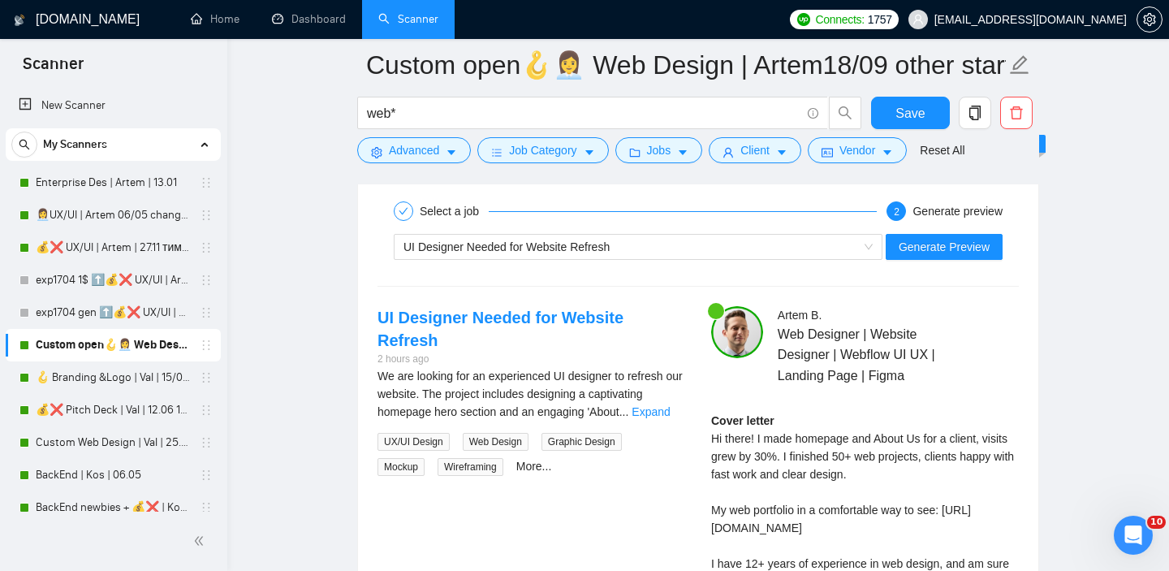
scroll to position [3115, 0]
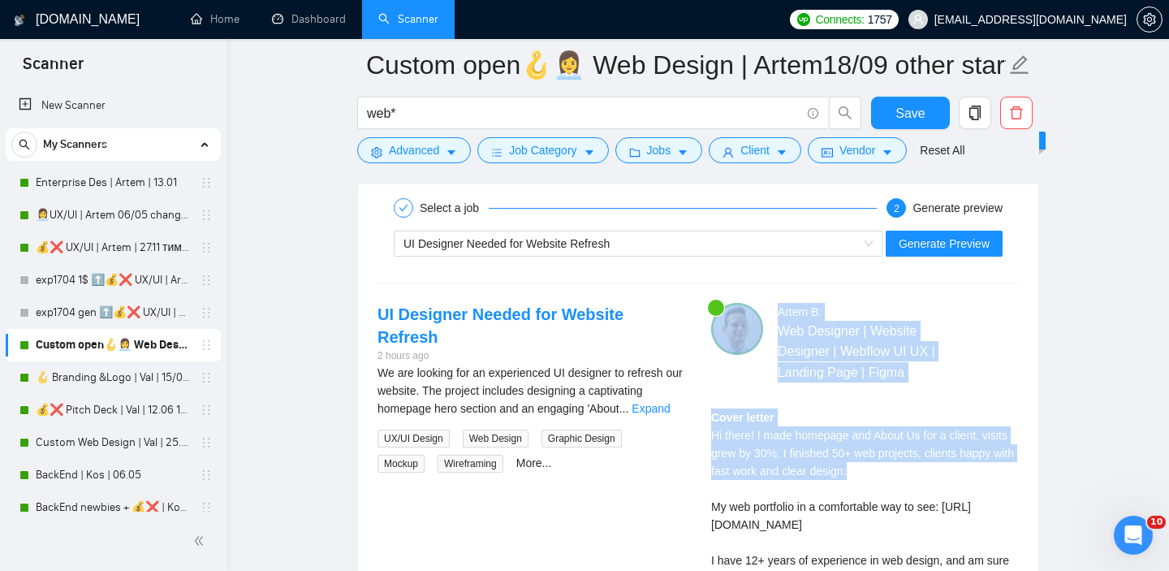
drag, startPoint x: 896, startPoint y: 473, endPoint x: 689, endPoint y: 427, distance: 211.4
click at [689, 427] on div "UI Designer Needed for Website Refresh 2 hours ago We are looking for an experi…" at bounding box center [698, 511] width 667 height 417
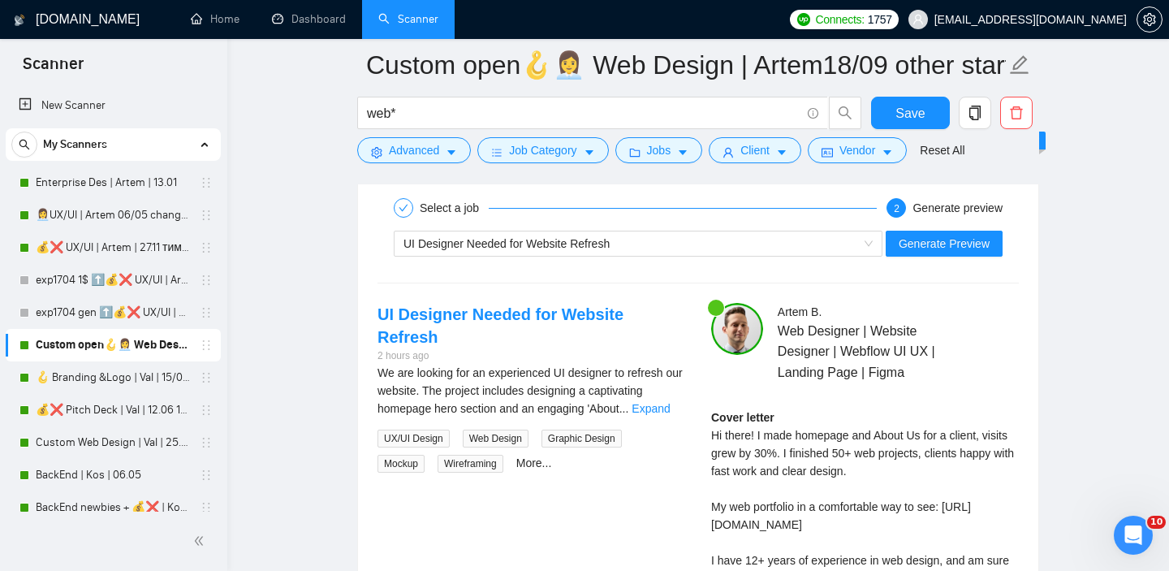
click at [797, 443] on div "Cover letter Hi there! I made homepage and About Us for a client, visits grew b…" at bounding box center [865, 542] width 308 height 268
click at [657, 402] on link "Expand" at bounding box center [651, 408] width 38 height 13
